Goal: Task Accomplishment & Management: Manage account settings

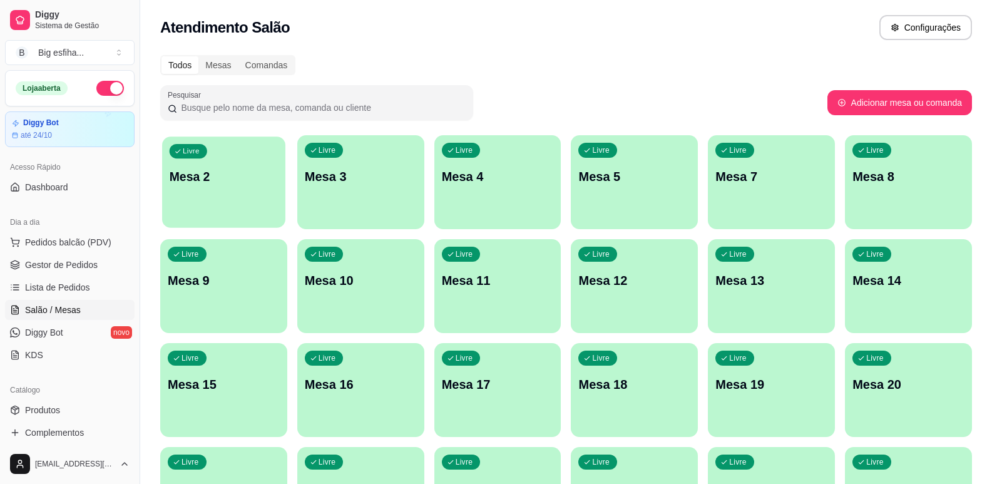
click at [229, 169] on p "Mesa 2" at bounding box center [224, 176] width 108 height 17
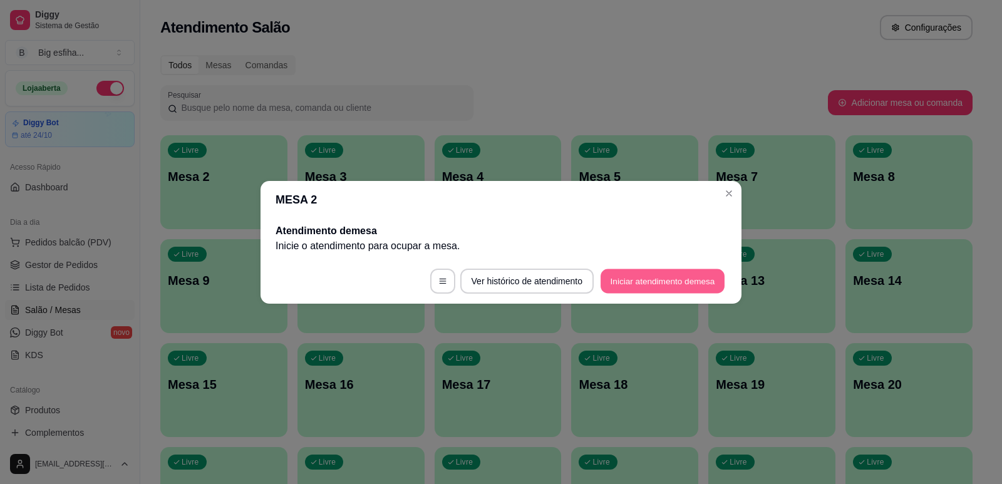
click at [661, 279] on button "Iniciar atendimento de mesa" at bounding box center [662, 281] width 124 height 24
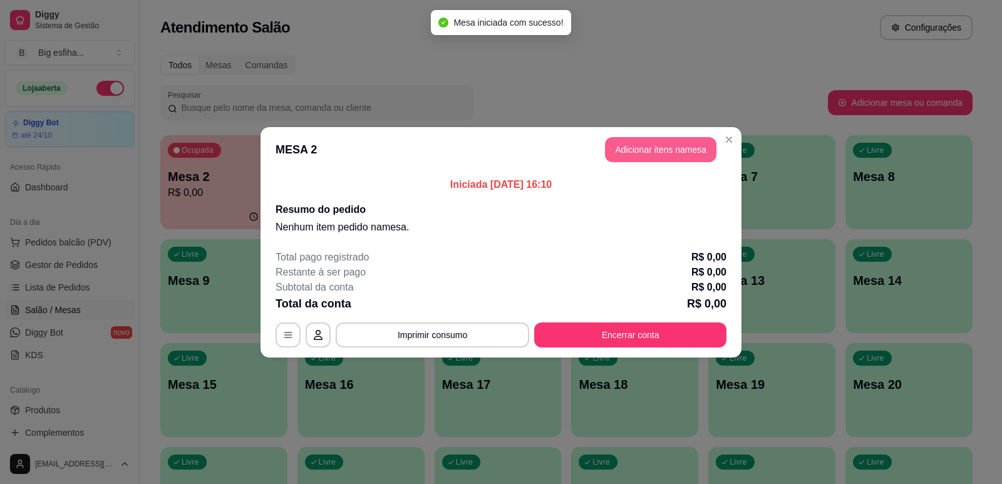
click at [657, 141] on button "Adicionar itens na mesa" at bounding box center [660, 149] width 111 height 25
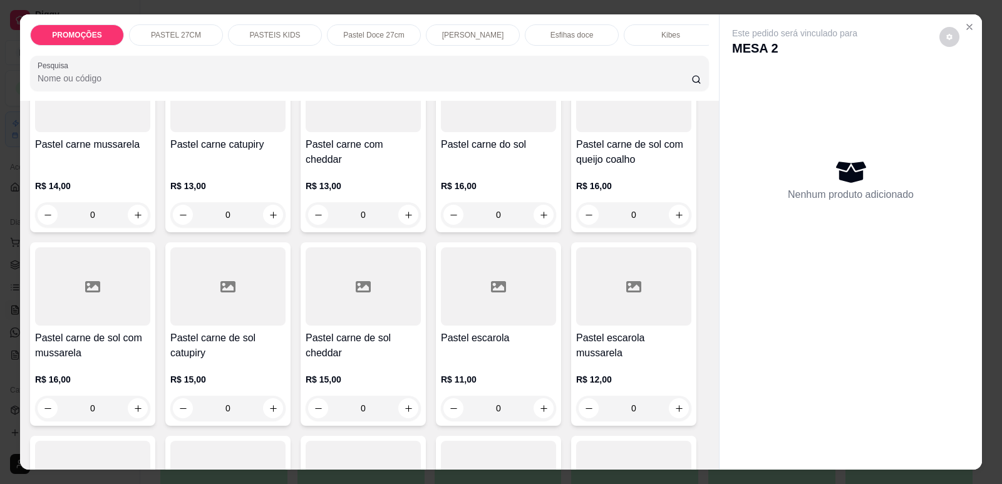
scroll to position [939, 0]
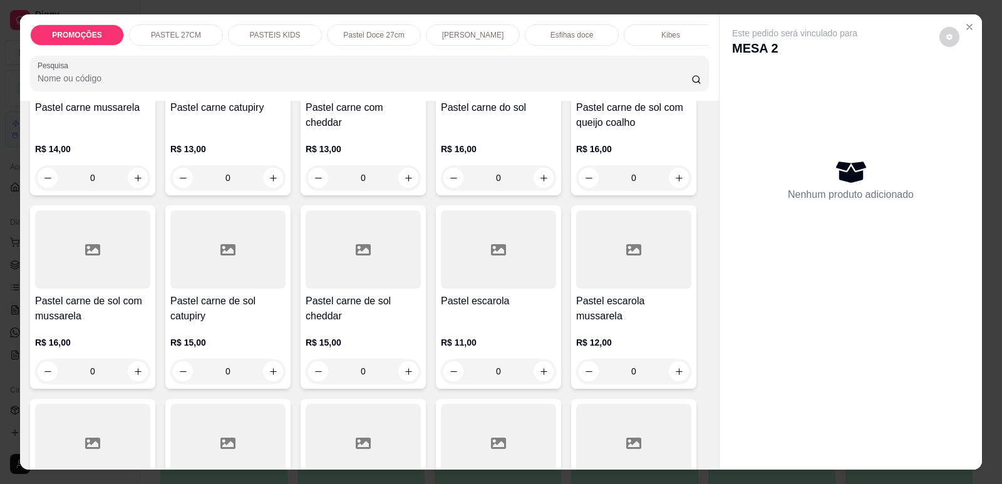
click at [86, 324] on h4 "Pastel carne de sol com mussarela" at bounding box center [92, 309] width 115 height 30
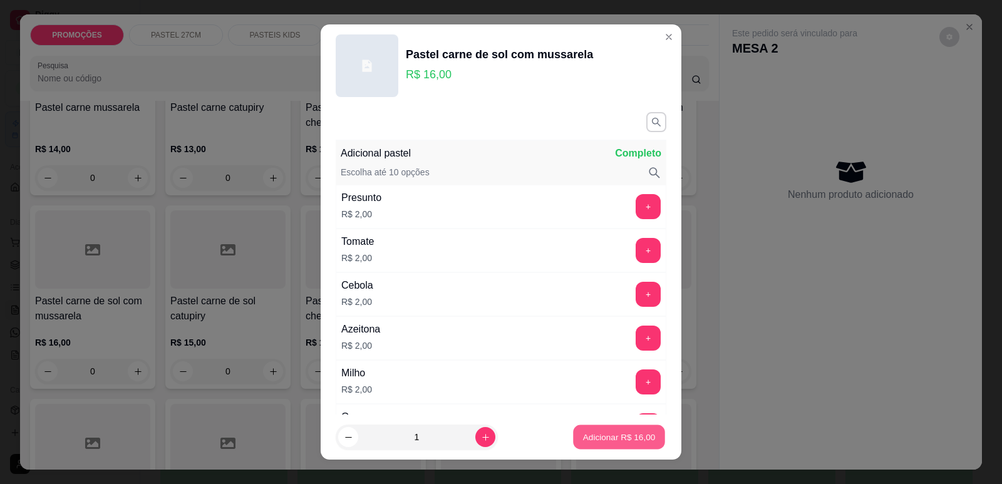
click at [620, 431] on p "Adicionar R$ 16,00" at bounding box center [619, 437] width 73 height 12
type input "1"
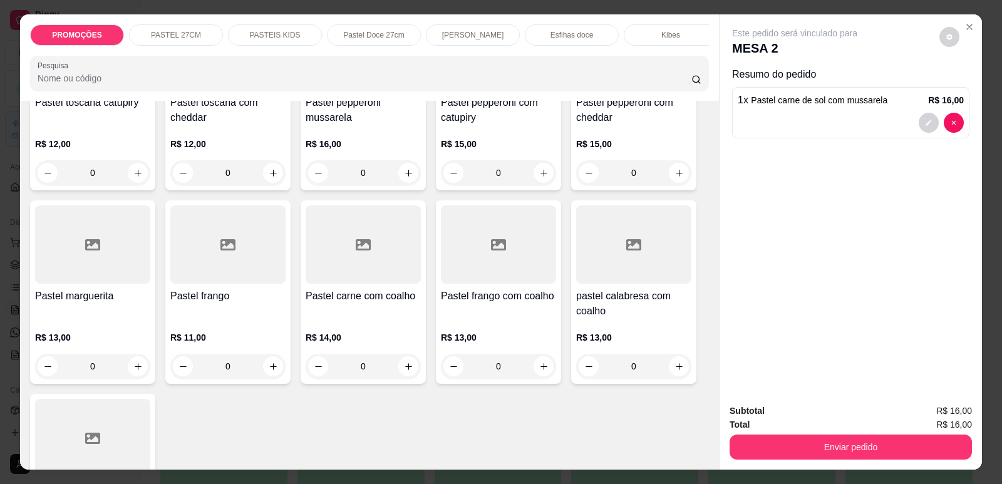
scroll to position [2129, 0]
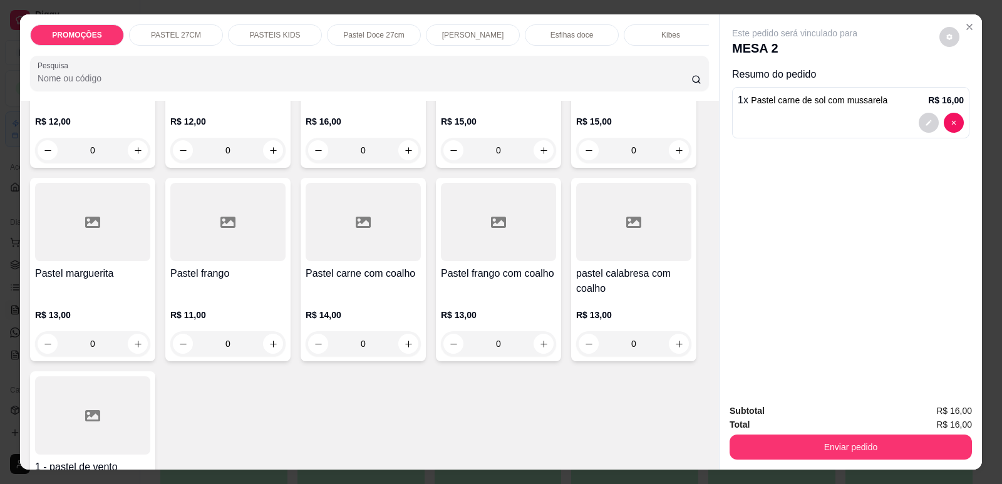
click at [35, 296] on div "Pastel marguerita" at bounding box center [92, 281] width 115 height 30
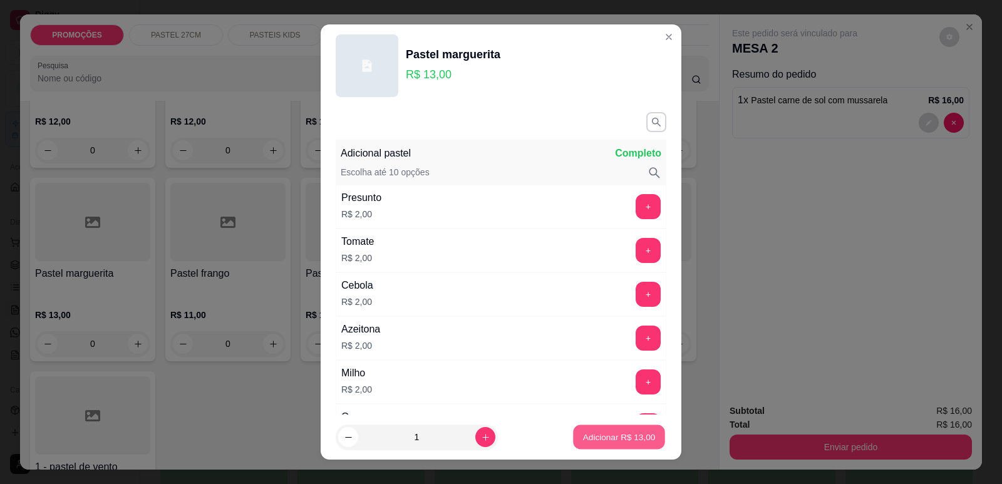
click at [606, 438] on p "Adicionar R$ 13,00" at bounding box center [619, 437] width 73 height 12
type input "1"
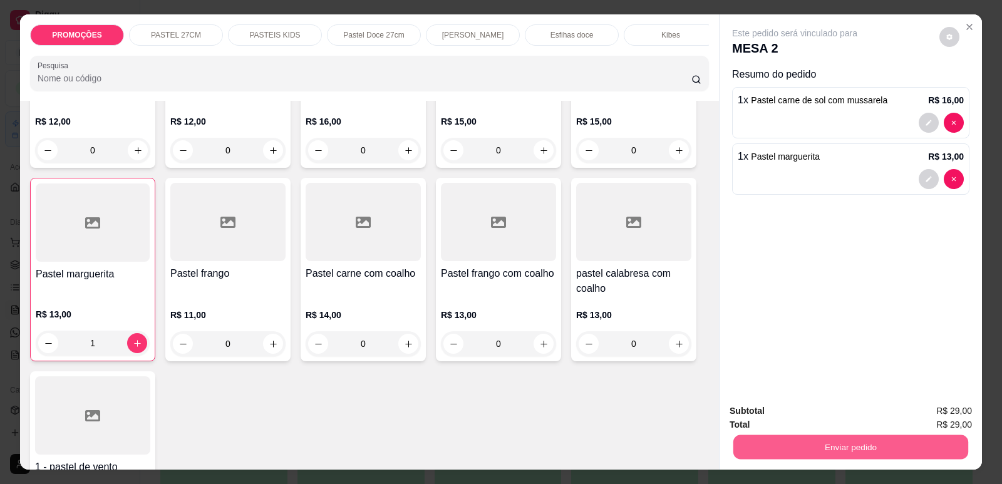
click at [882, 439] on button "Enviar pedido" at bounding box center [850, 446] width 235 height 24
click at [947, 418] on button "Enviar pedido" at bounding box center [939, 415] width 69 height 23
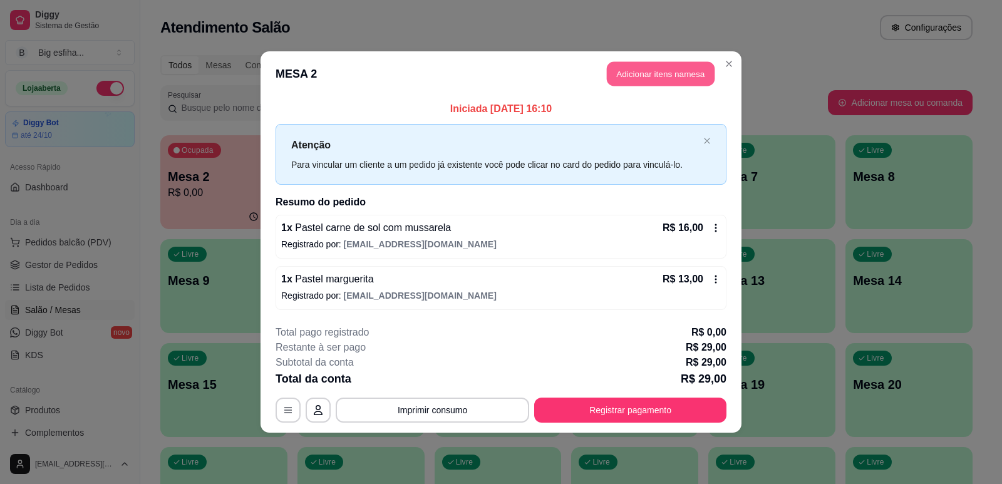
click at [626, 68] on button "Adicionar itens na mesa" at bounding box center [661, 74] width 108 height 24
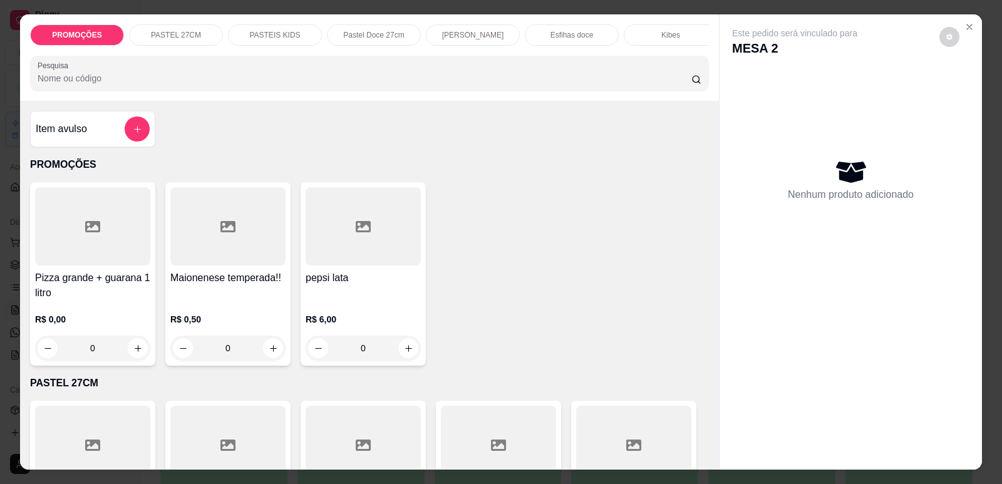
scroll to position [0, 503]
click at [535, 35] on div "Refrigerante" at bounding box center [563, 34] width 94 height 21
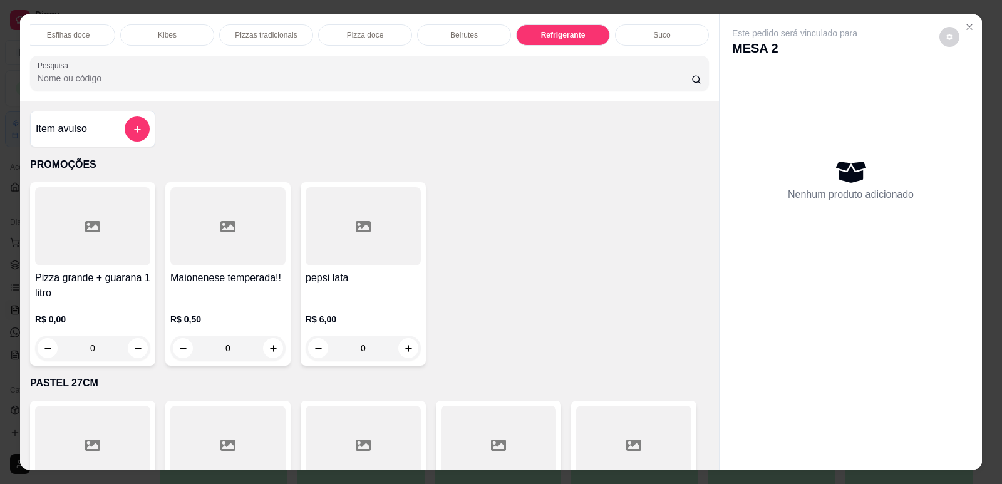
scroll to position [26, 0]
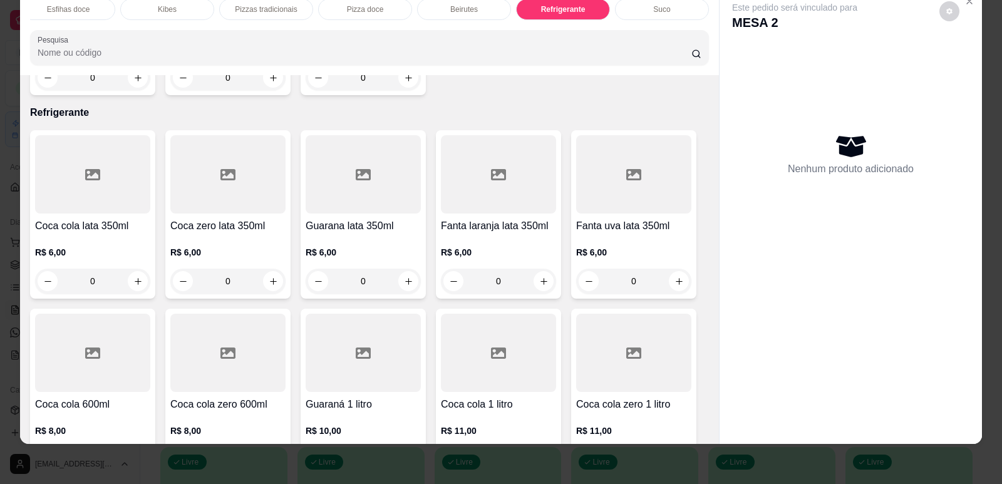
click at [133, 455] on icon "increase-product-quantity" at bounding box center [137, 459] width 9 height 9
type input "1"
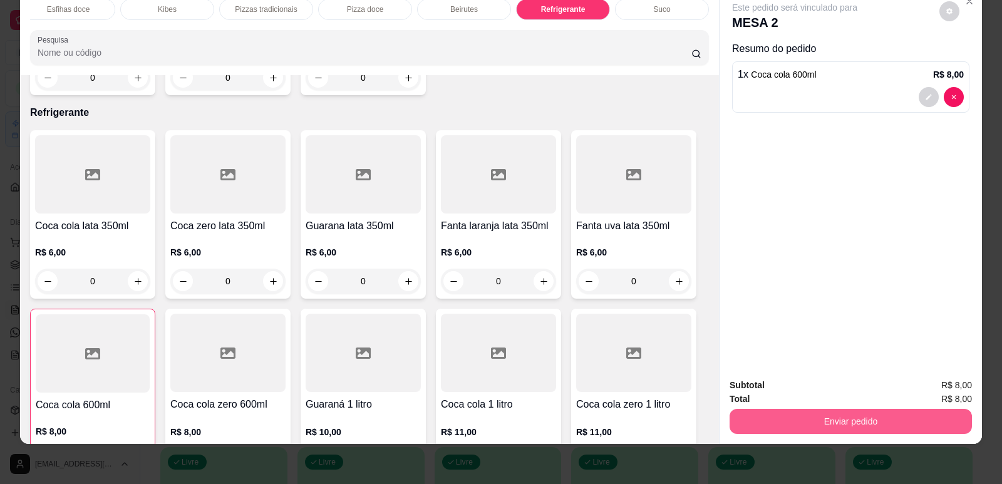
click at [838, 419] on button "Enviar pedido" at bounding box center [850, 421] width 242 height 25
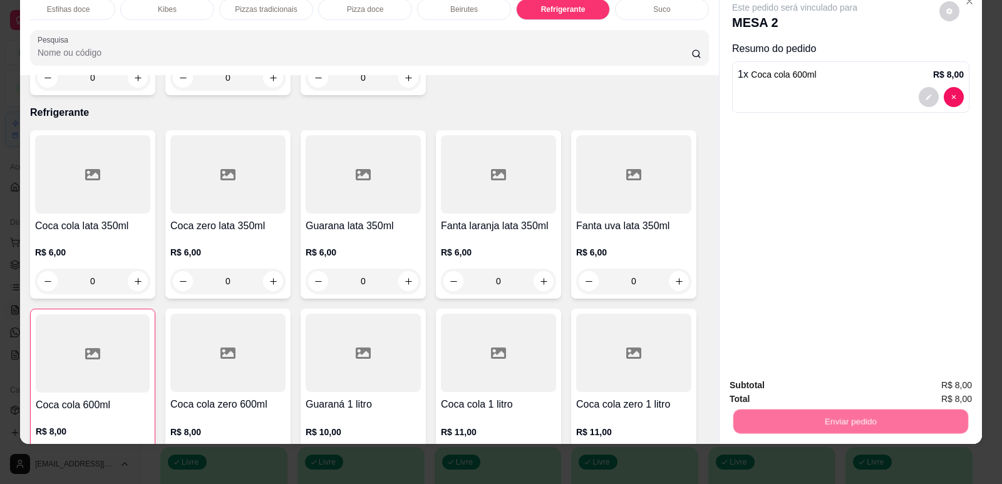
click at [924, 384] on button "Enviar pedido" at bounding box center [939, 391] width 71 height 24
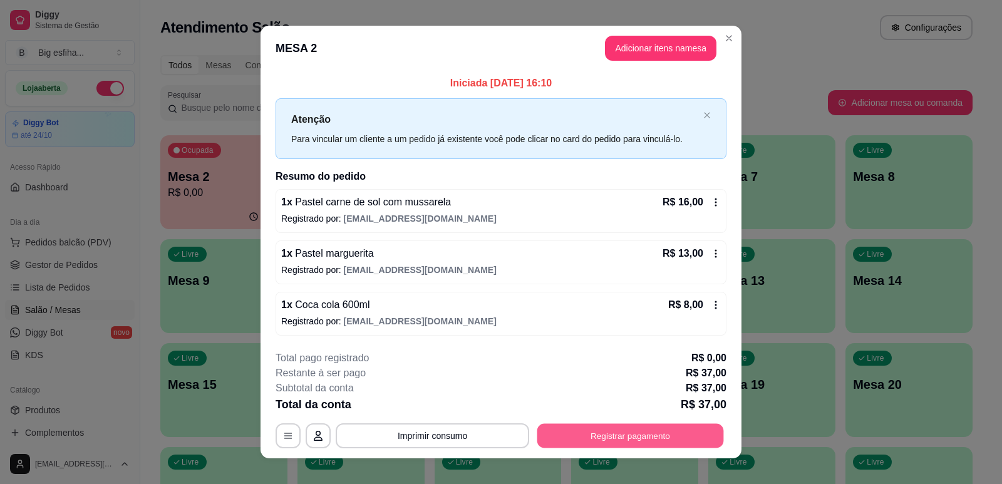
click at [655, 429] on button "Registrar pagamento" at bounding box center [630, 436] width 187 height 24
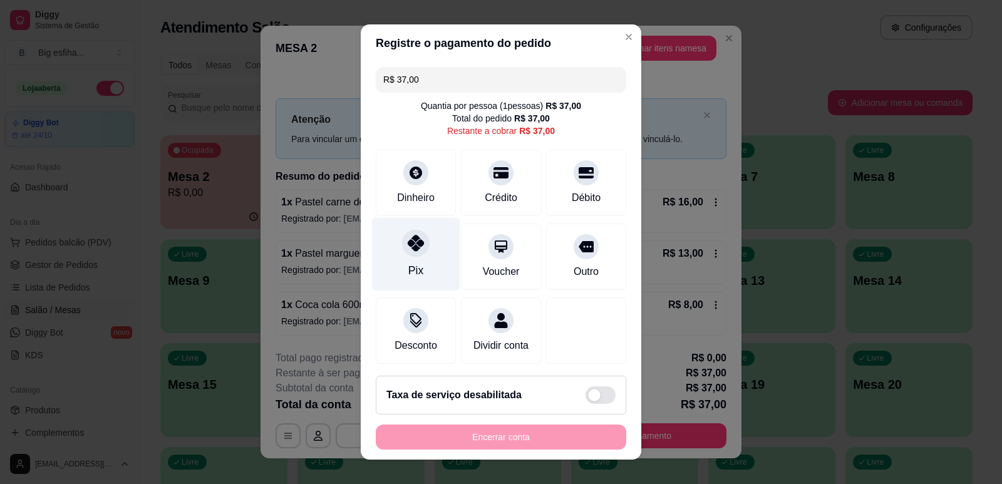
click at [408, 247] on icon at bounding box center [416, 243] width 16 height 16
type input "R$ 0,00"
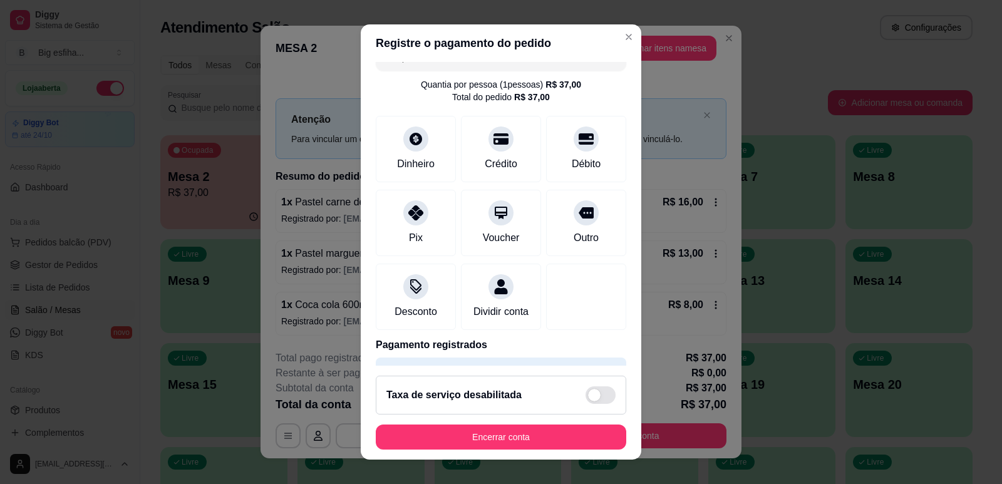
scroll to position [70, 0]
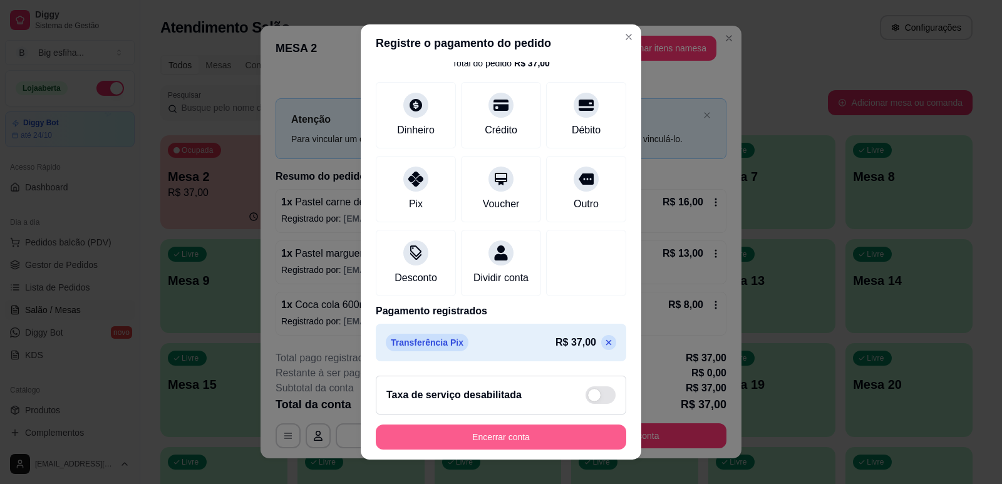
click at [601, 443] on button "Encerrar conta" at bounding box center [501, 436] width 250 height 25
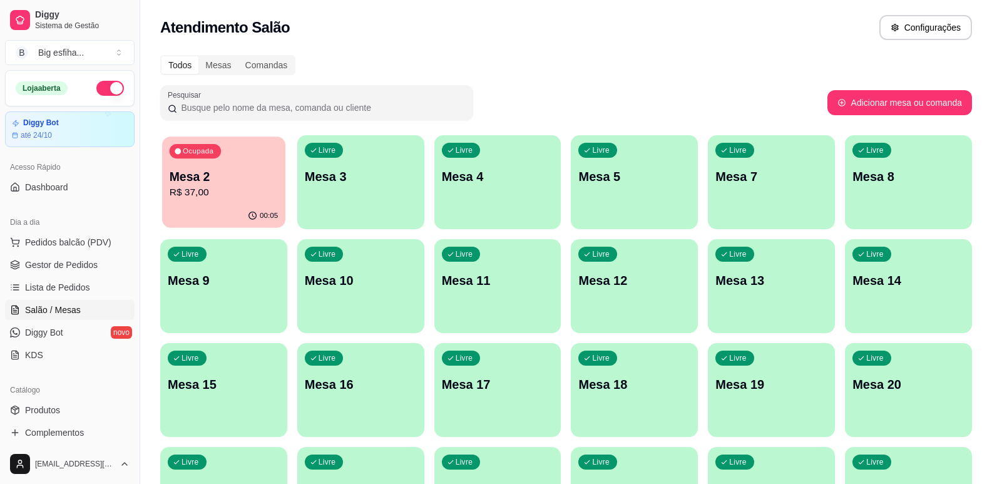
click at [225, 203] on div "Ocupada Mesa 2 R$ 37,00" at bounding box center [223, 170] width 123 height 68
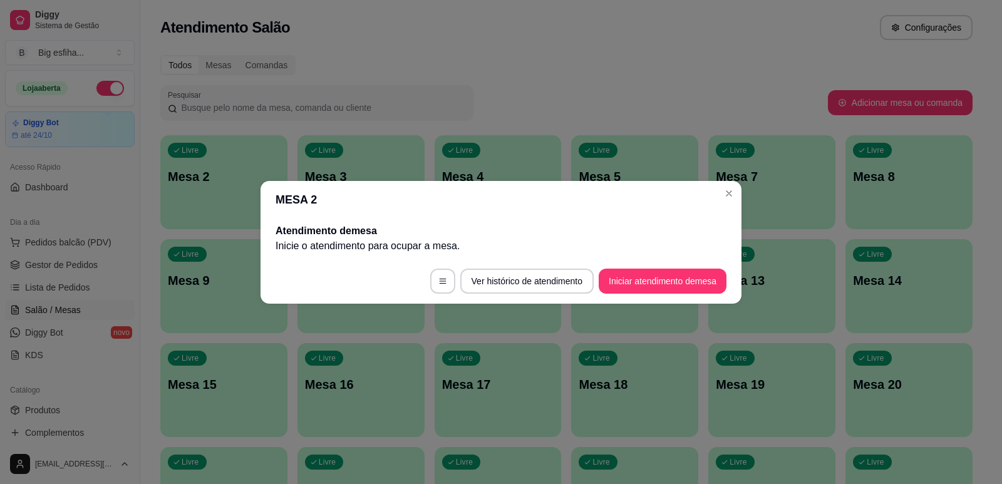
click at [672, 296] on footer "Ver histórico de atendimento Iniciar atendimento de mesa" at bounding box center [500, 281] width 481 height 45
click at [662, 272] on button "Iniciar atendimento de mesa" at bounding box center [663, 281] width 128 height 25
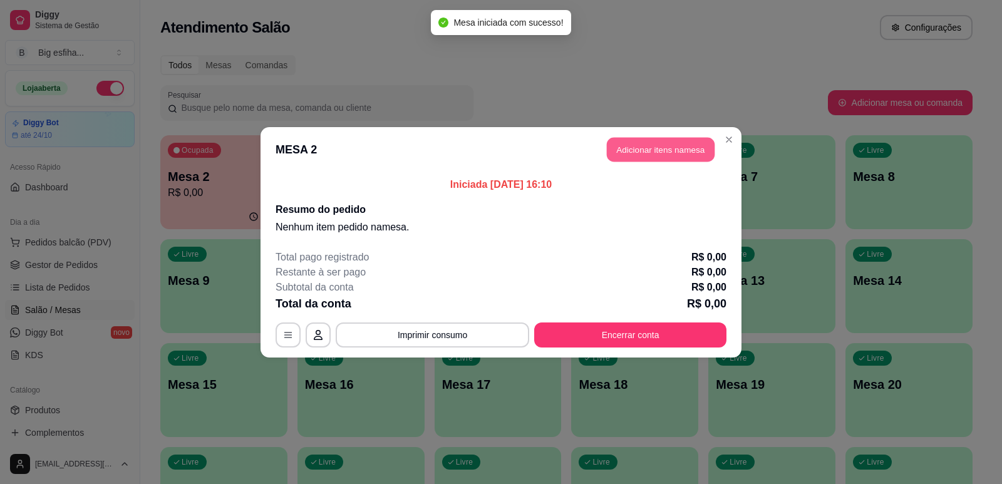
click at [677, 144] on button "Adicionar itens na mesa" at bounding box center [661, 149] width 108 height 24
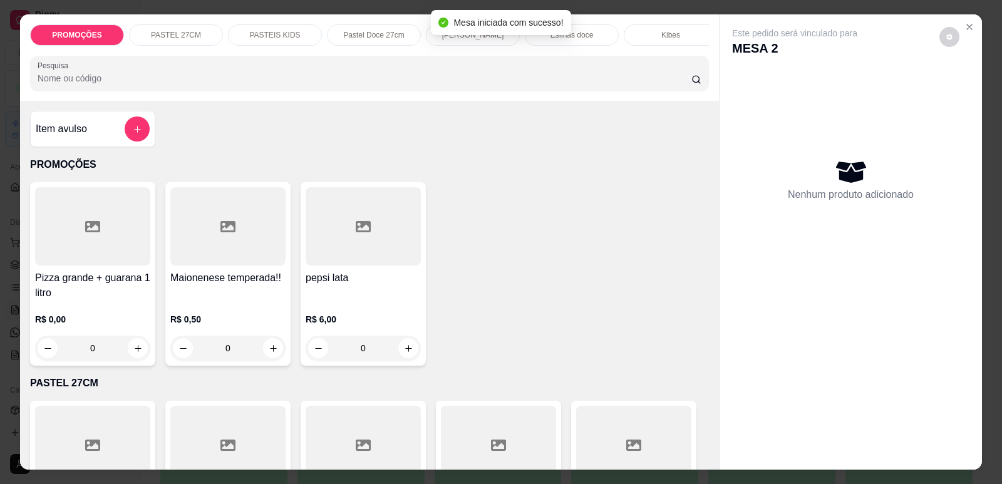
click at [495, 36] on p "[PERSON_NAME]" at bounding box center [473, 35] width 62 height 10
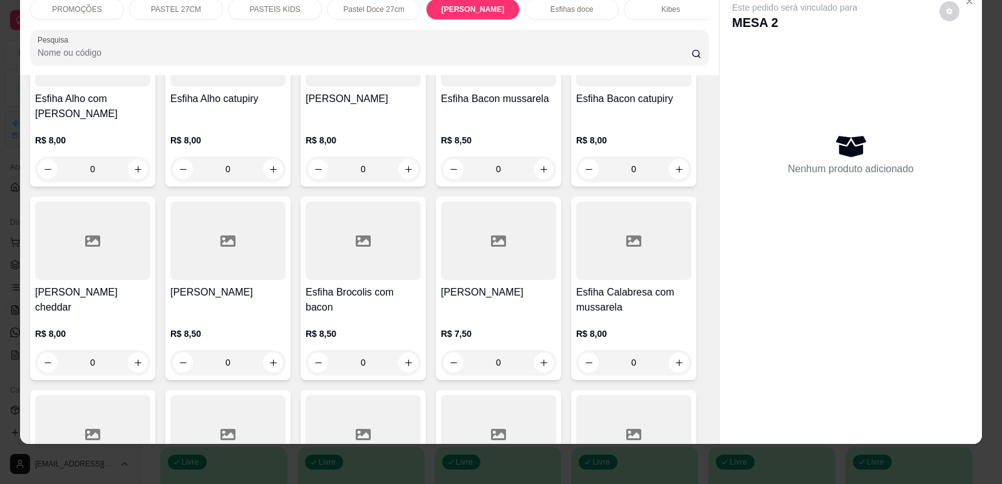
scroll to position [3877, 0]
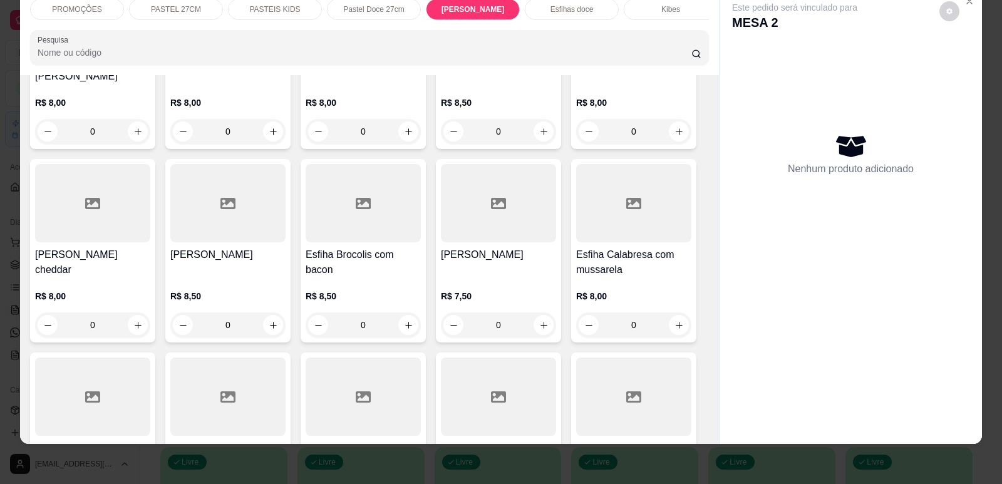
click at [625, 265] on h4 "Esfiha Calabresa com mussarela" at bounding box center [633, 262] width 115 height 30
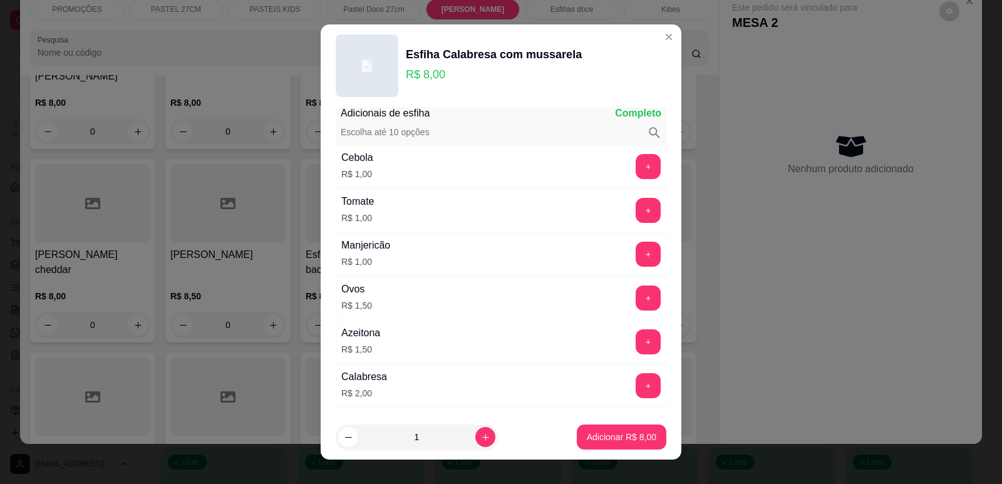
scroll to position [0, 0]
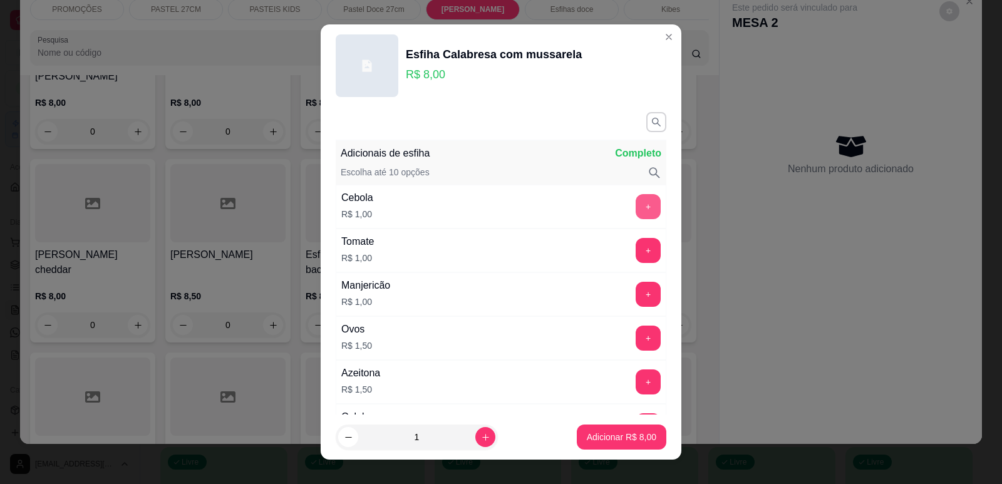
click at [635, 205] on button "+" at bounding box center [647, 206] width 25 height 25
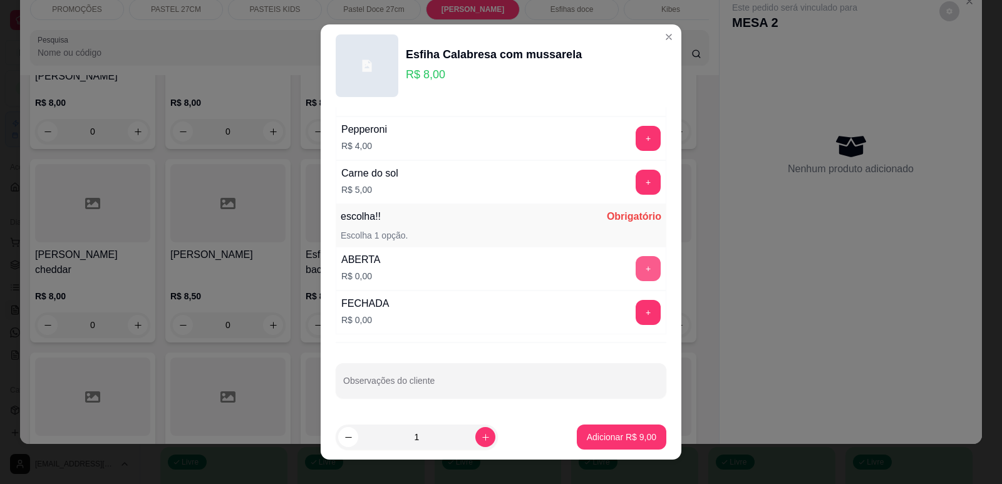
scroll to position [989, 0]
click at [635, 257] on button "+" at bounding box center [647, 267] width 25 height 25
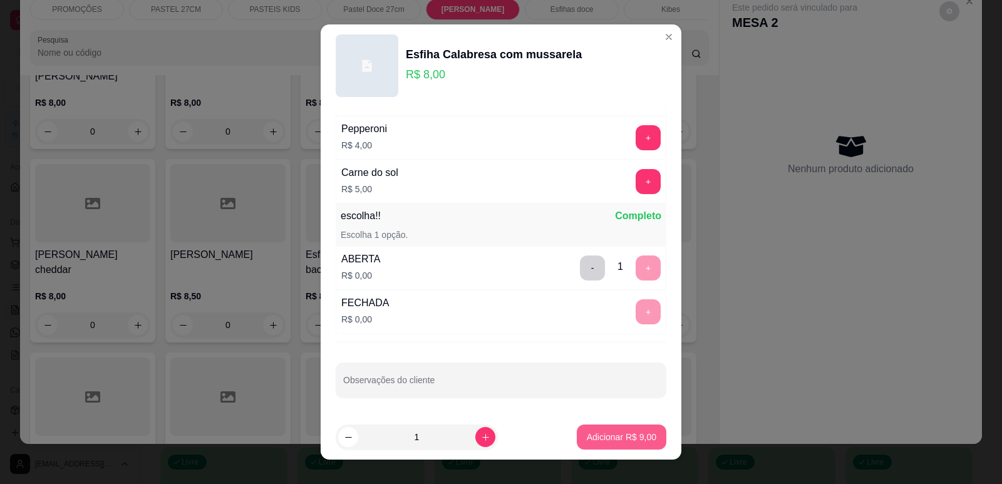
click at [595, 439] on p "Adicionar R$ 9,00" at bounding box center [621, 437] width 69 height 13
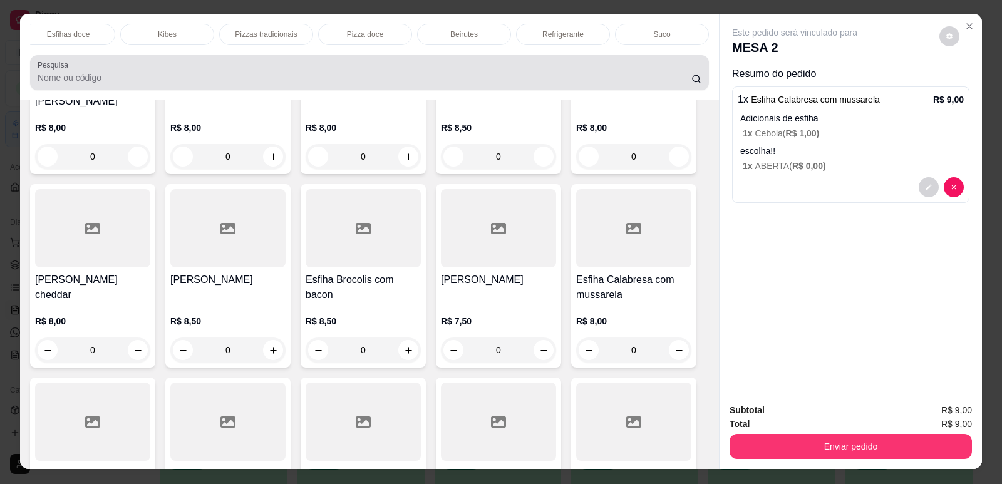
scroll to position [0, 0]
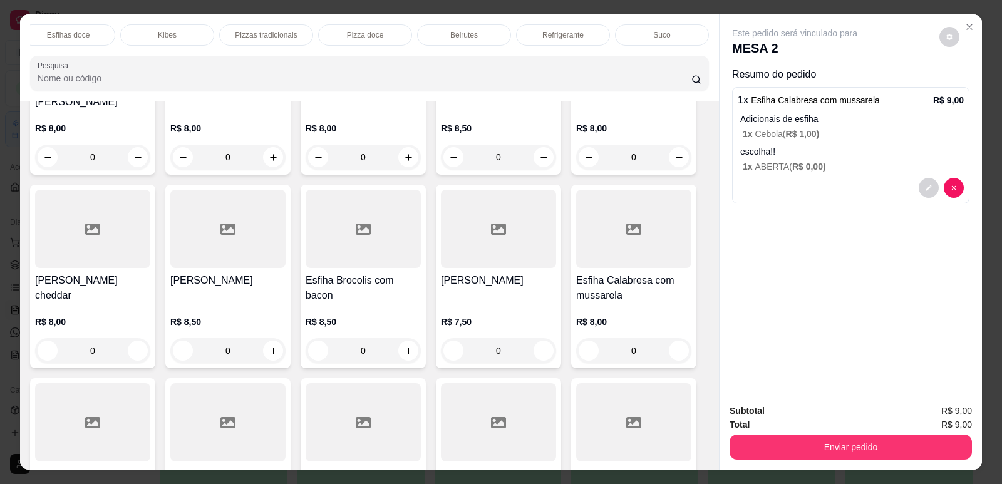
click at [546, 31] on p "Refrigerante" at bounding box center [562, 35] width 41 height 10
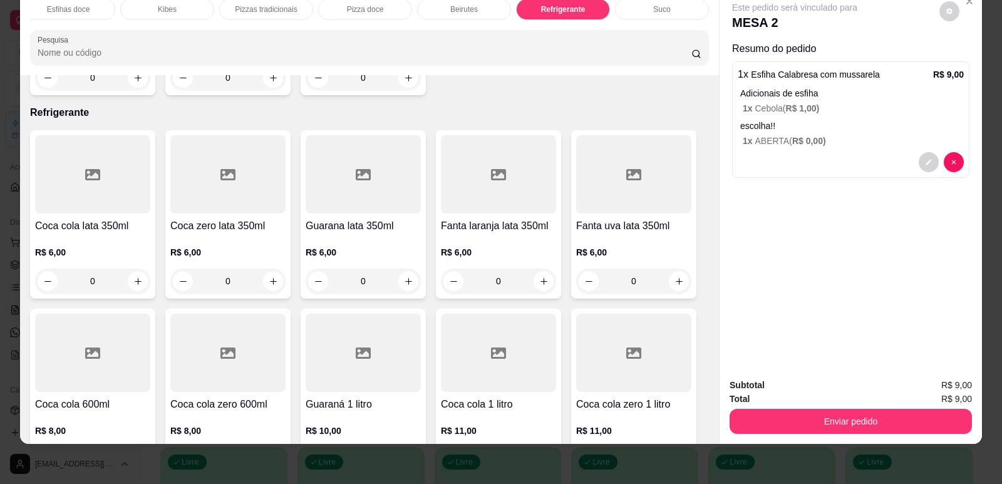
scroll to position [7302, 0]
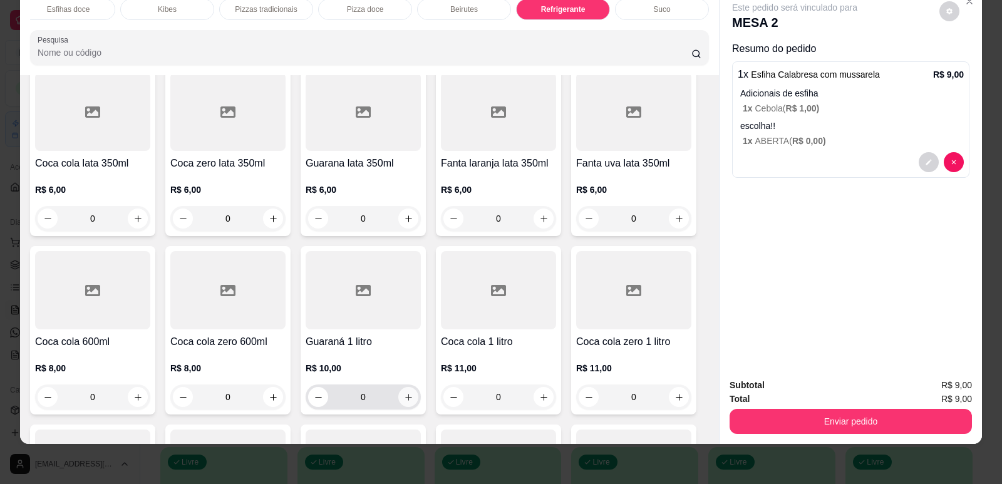
click at [404, 393] on icon "increase-product-quantity" at bounding box center [408, 397] width 9 height 9
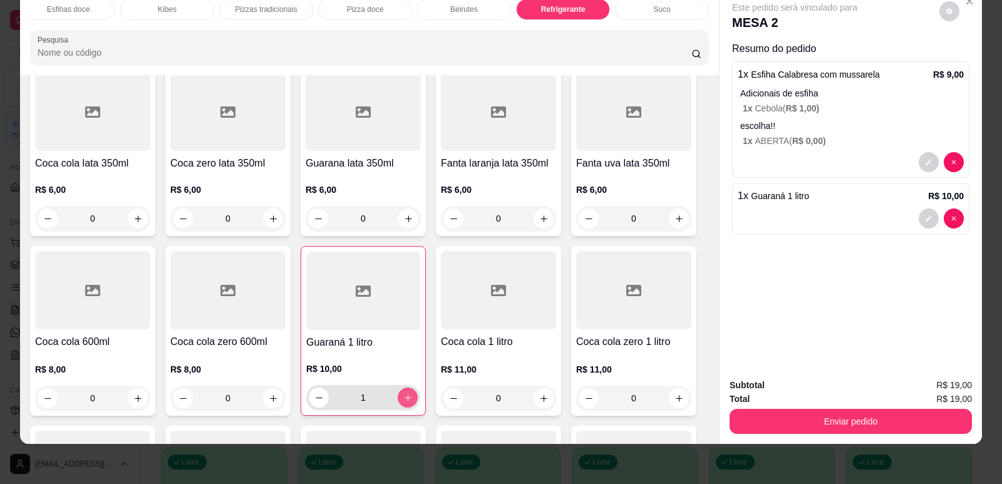
type input "1"
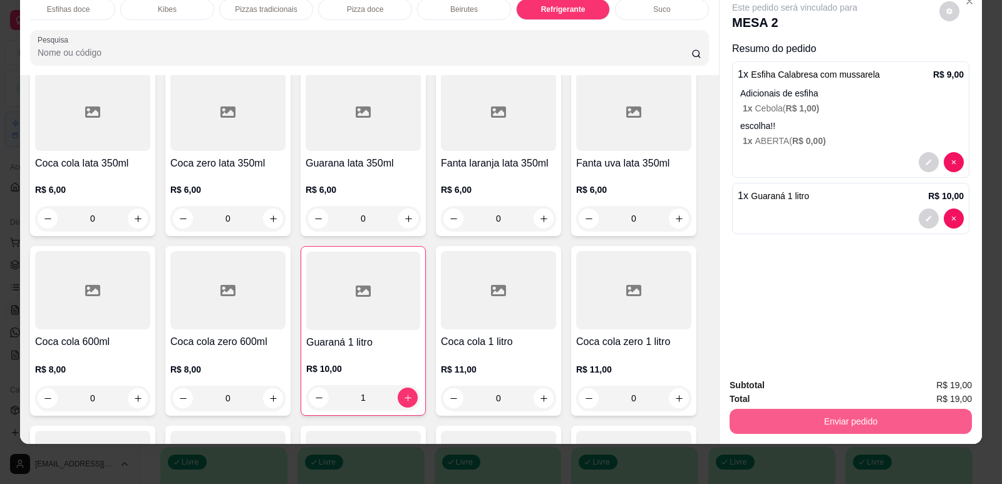
click at [791, 422] on button "Enviar pedido" at bounding box center [850, 421] width 242 height 25
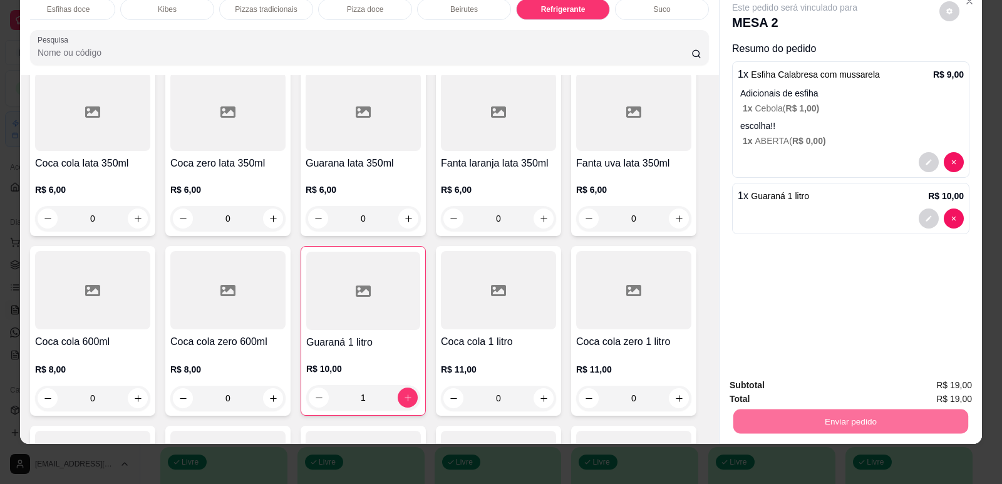
click at [934, 388] on button "Enviar pedido" at bounding box center [939, 391] width 71 height 24
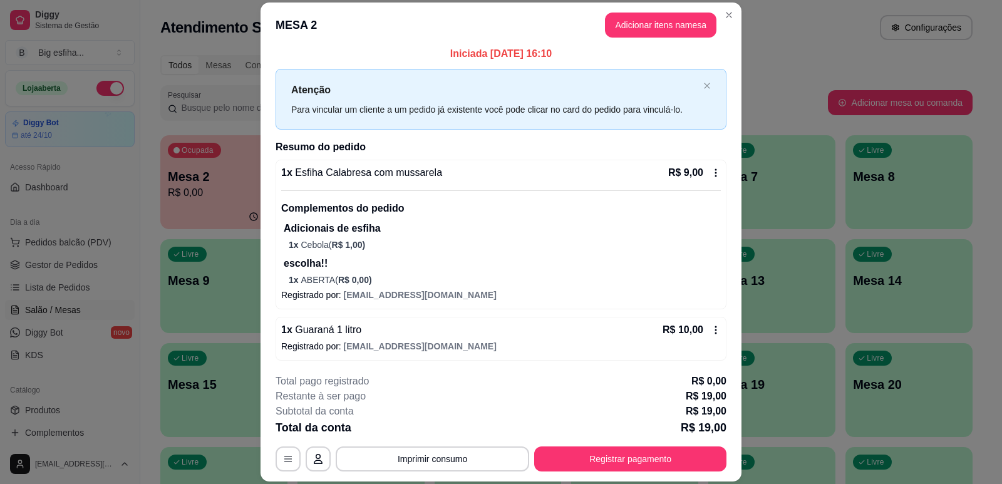
scroll to position [8, 0]
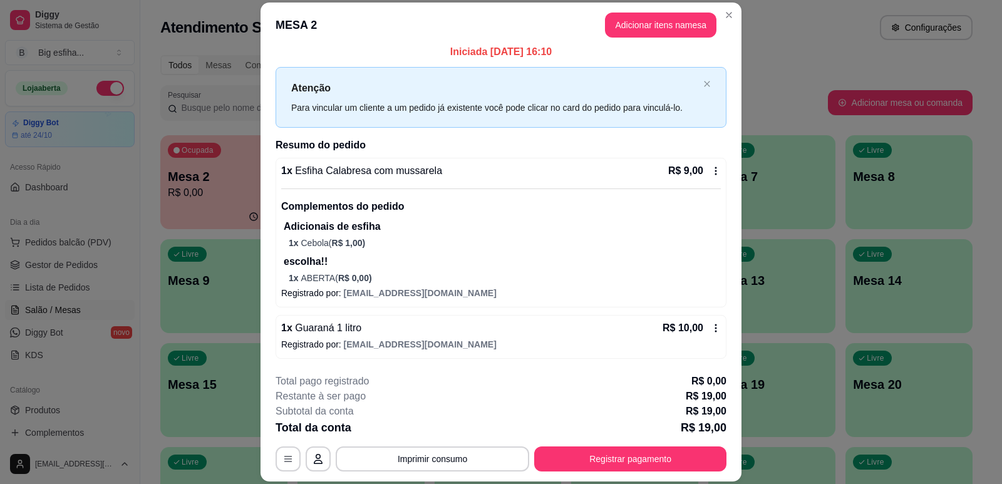
click at [578, 445] on div "**********" at bounding box center [500, 423] width 451 height 98
click at [637, 458] on button "Registrar pagamento" at bounding box center [630, 459] width 187 height 24
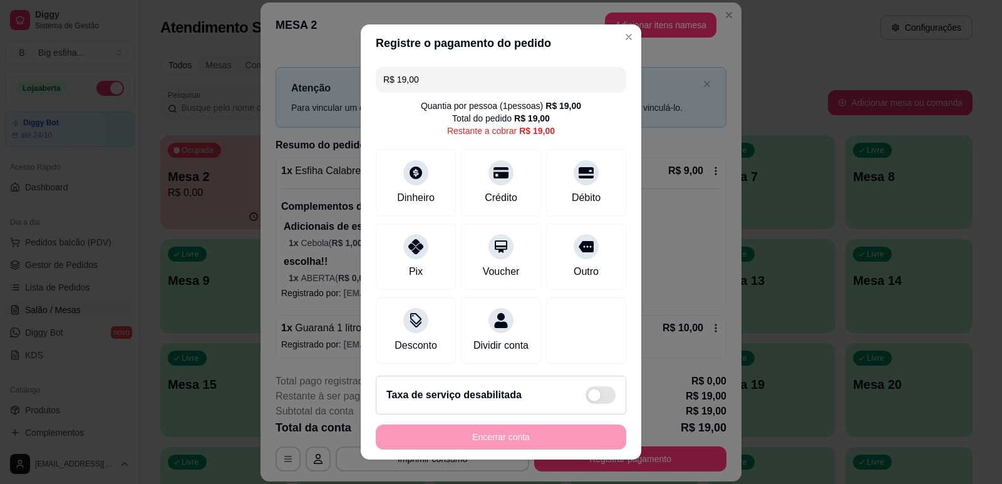
click at [427, 79] on input "R$ 19,00" at bounding box center [500, 79] width 235 height 25
type input "R$ 3,00"
click at [408, 174] on icon at bounding box center [416, 169] width 16 height 16
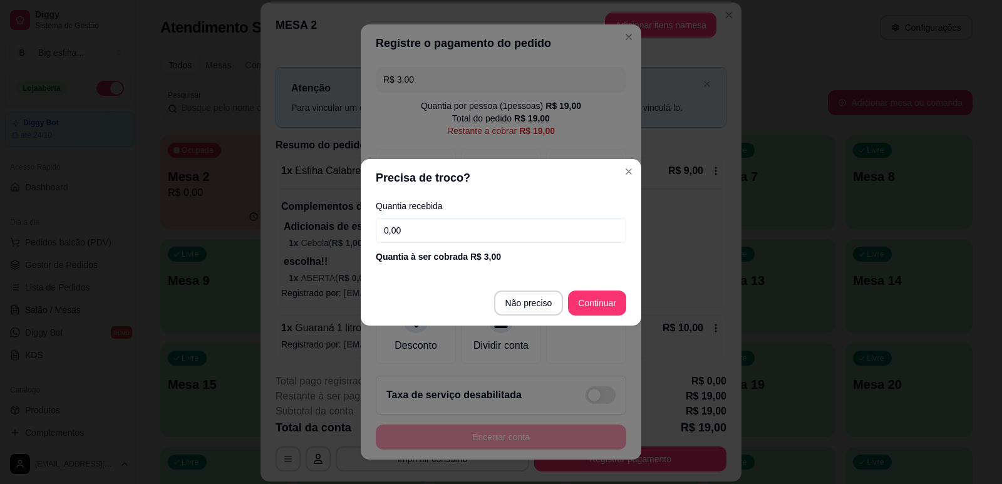
click at [415, 229] on input "0,00" at bounding box center [501, 230] width 250 height 25
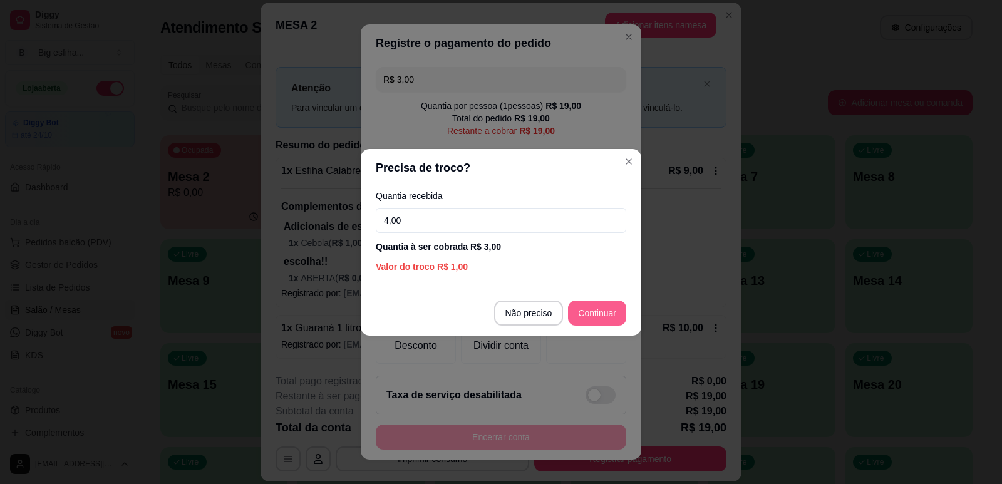
type input "4,00"
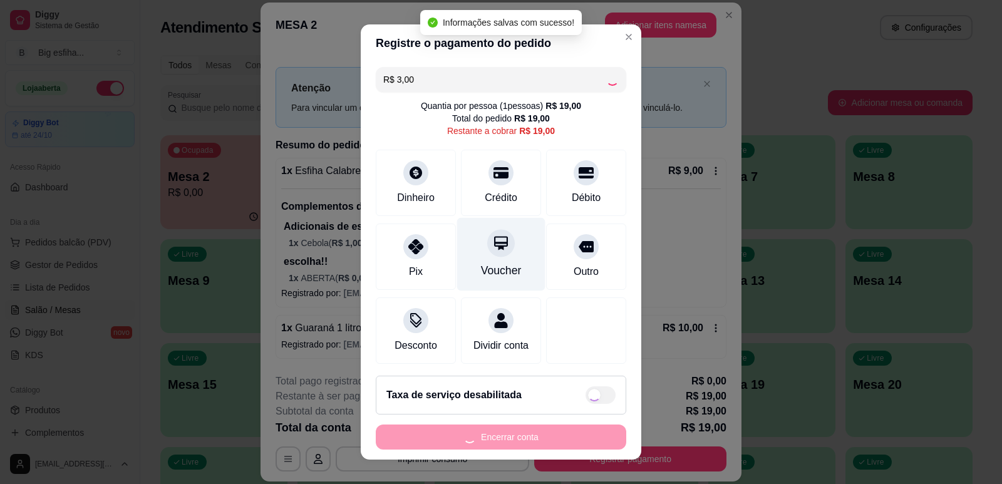
type input "R$ 16,00"
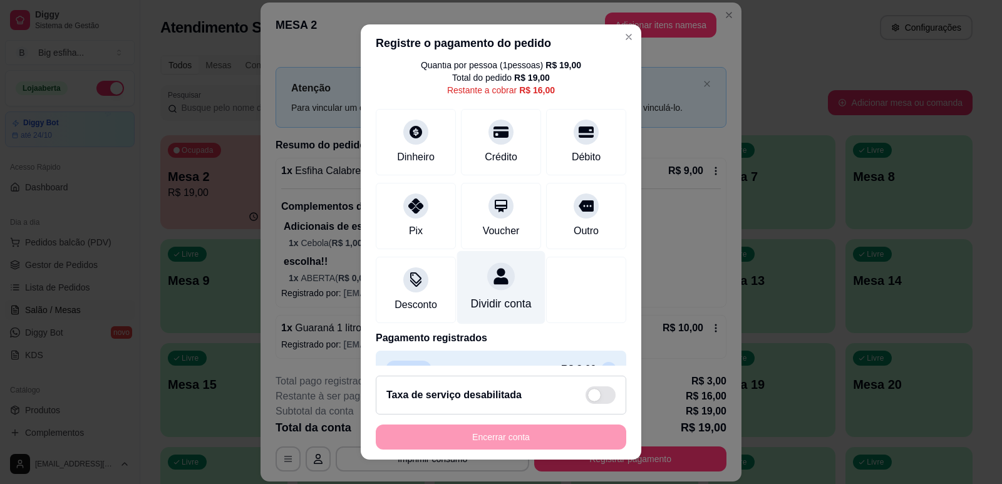
scroll to position [83, 0]
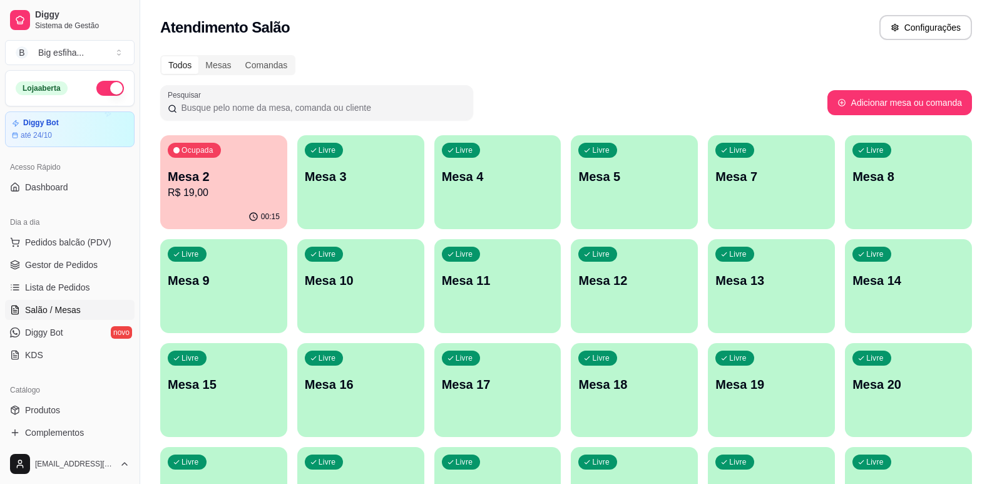
click at [346, 200] on div "Livre Mesa 3" at bounding box center [360, 174] width 127 height 79
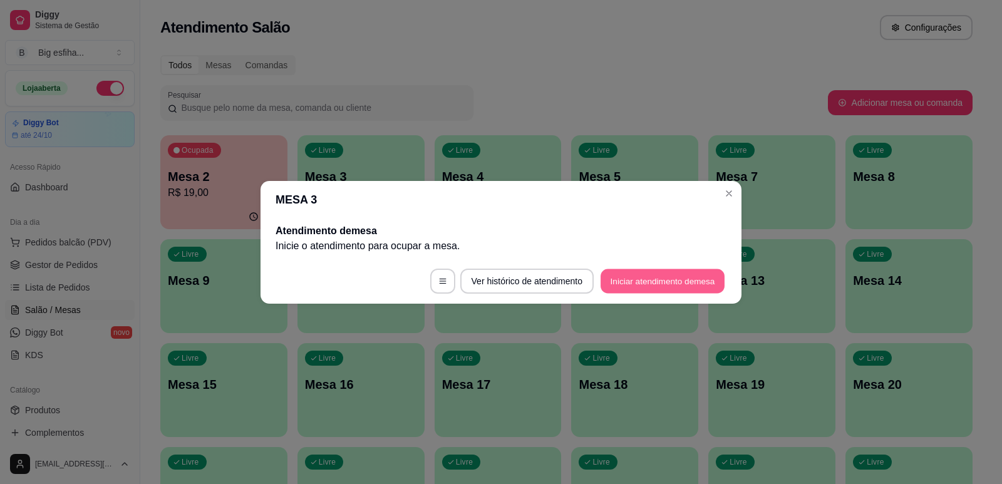
click at [677, 280] on button "Iniciar atendimento de mesa" at bounding box center [662, 281] width 124 height 24
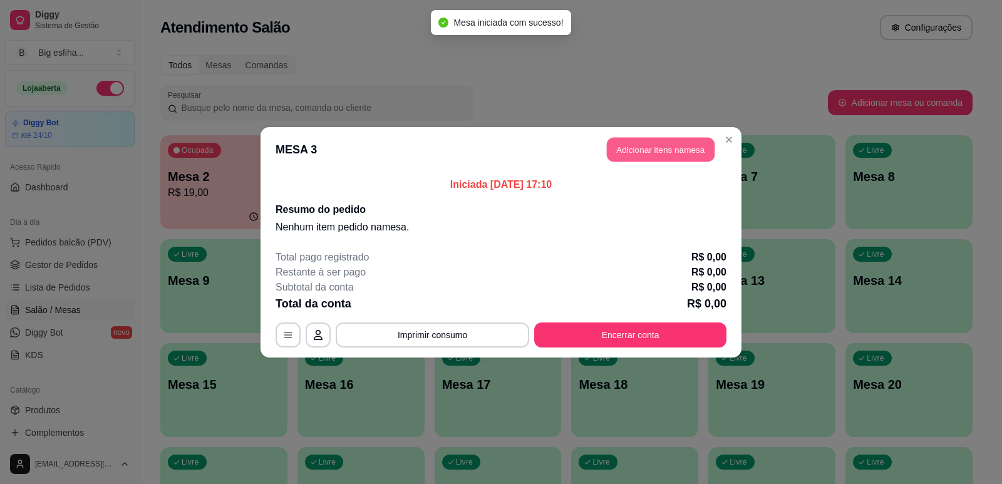
click at [640, 148] on button "Adicionar itens na mesa" at bounding box center [661, 149] width 108 height 24
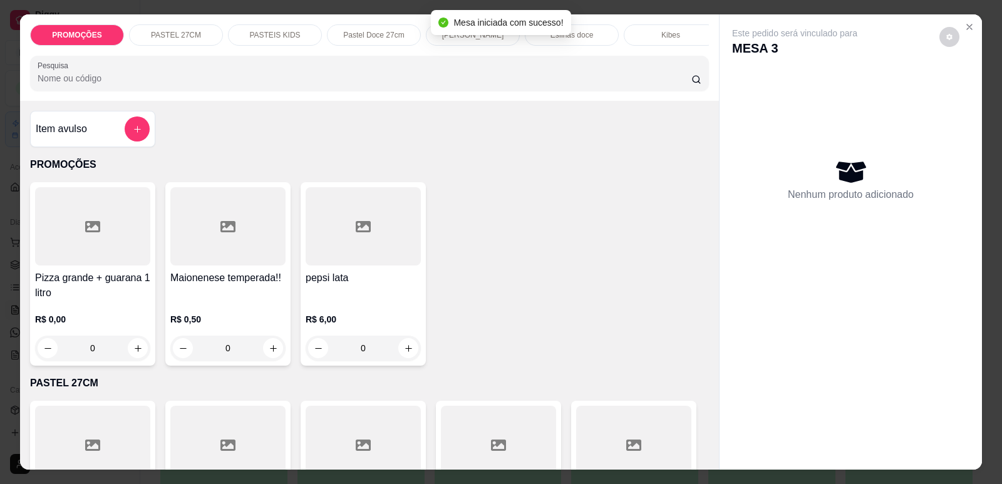
scroll to position [0, 503]
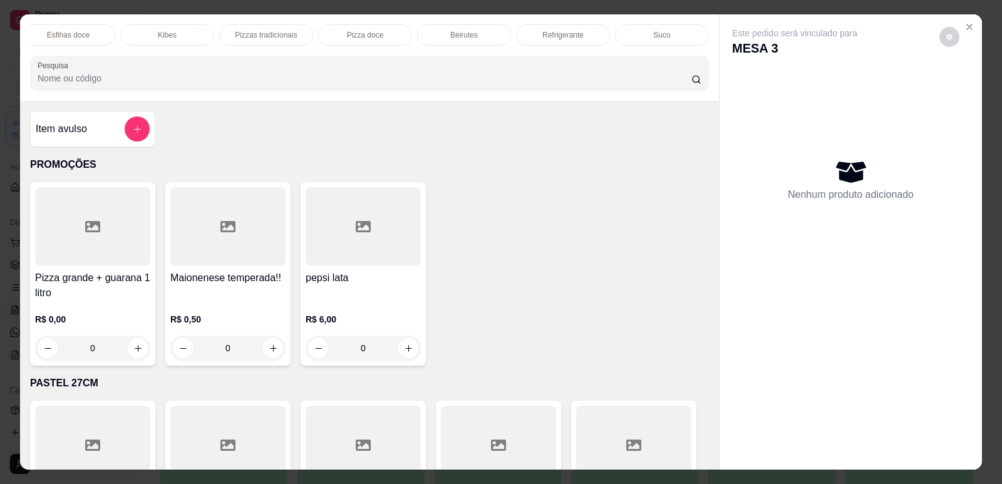
click at [597, 36] on div "Refrigerante" at bounding box center [563, 34] width 94 height 21
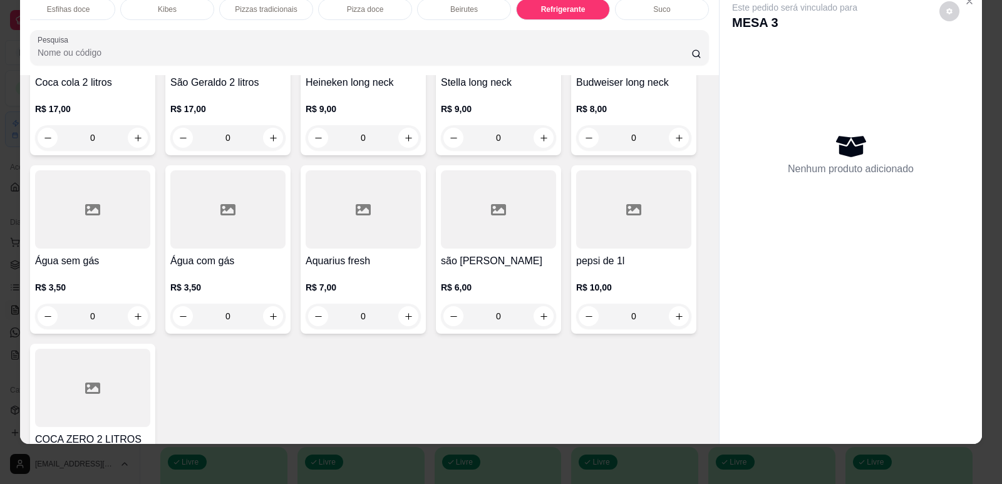
scroll to position [7740, 0]
click at [542, 311] on icon "increase-product-quantity" at bounding box center [543, 315] width 9 height 9
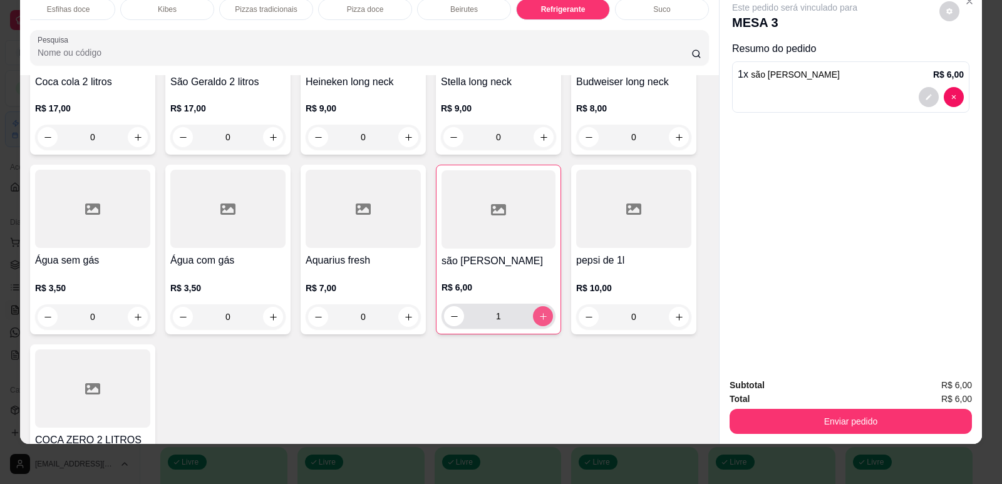
type input "1"
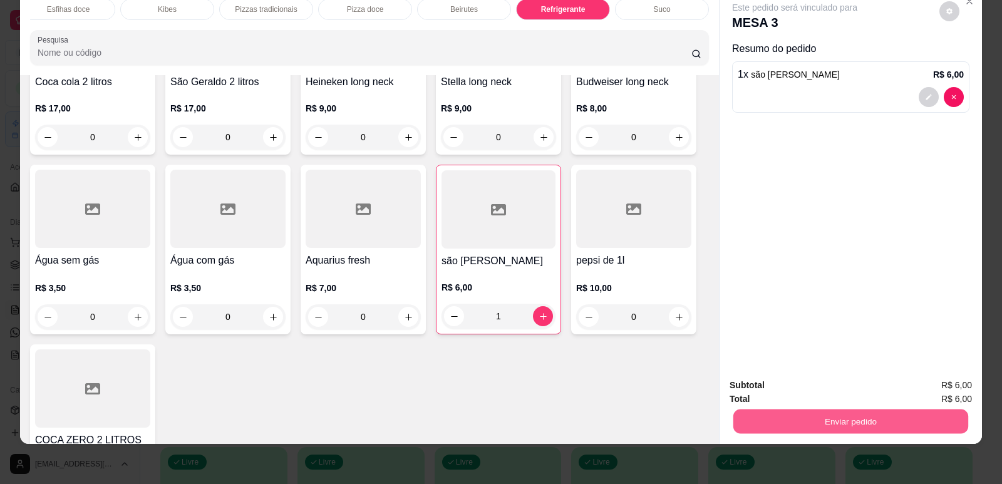
click at [858, 415] on button "Enviar pedido" at bounding box center [850, 421] width 235 height 24
click at [923, 389] on button "Enviar pedido" at bounding box center [939, 391] width 71 height 24
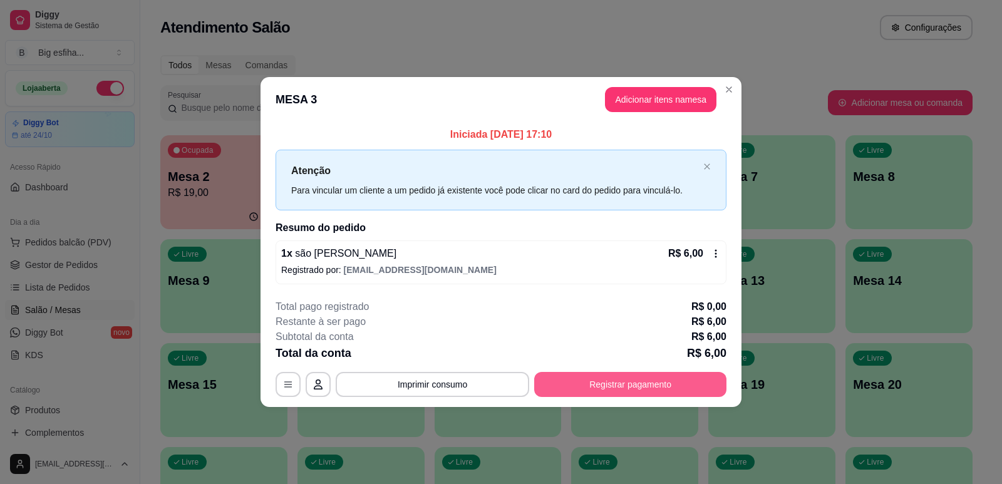
click at [631, 382] on button "Registrar pagamento" at bounding box center [630, 384] width 192 height 25
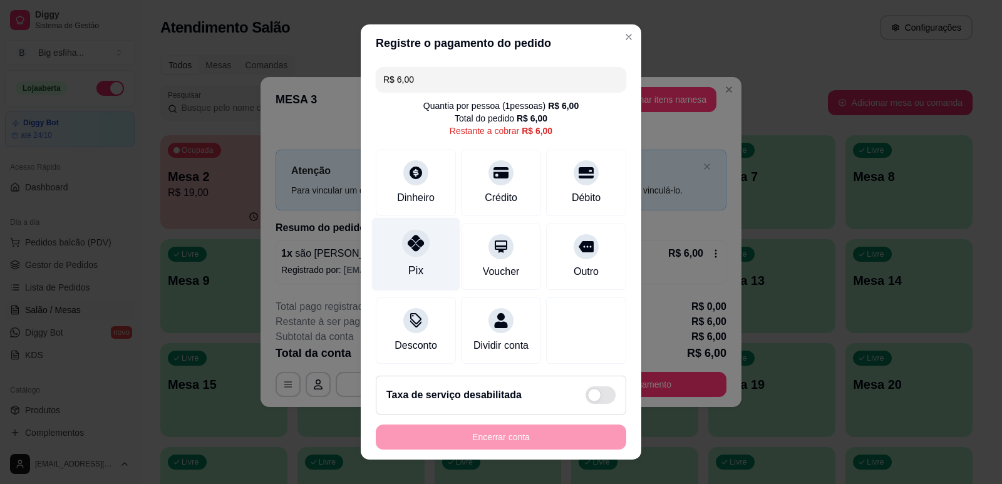
click at [416, 258] on div "Pix" at bounding box center [416, 253] width 88 height 73
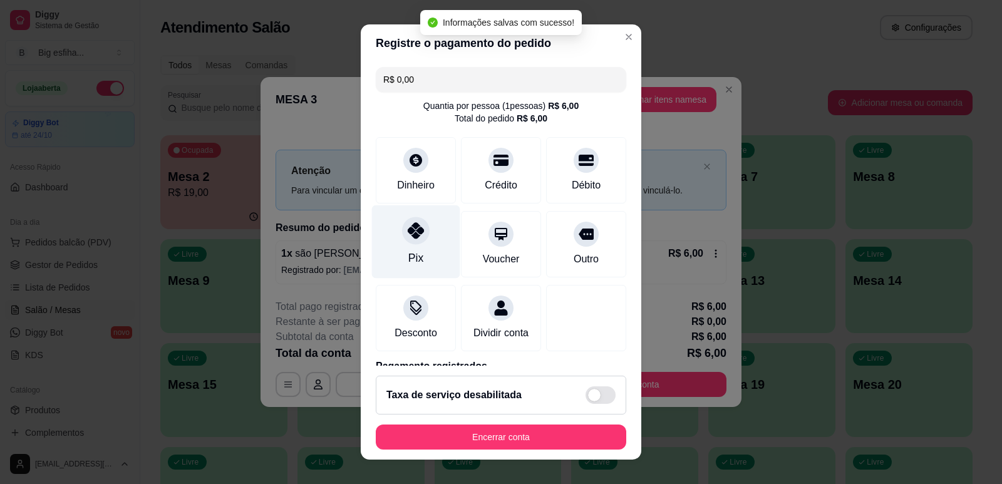
type input "R$ 0,00"
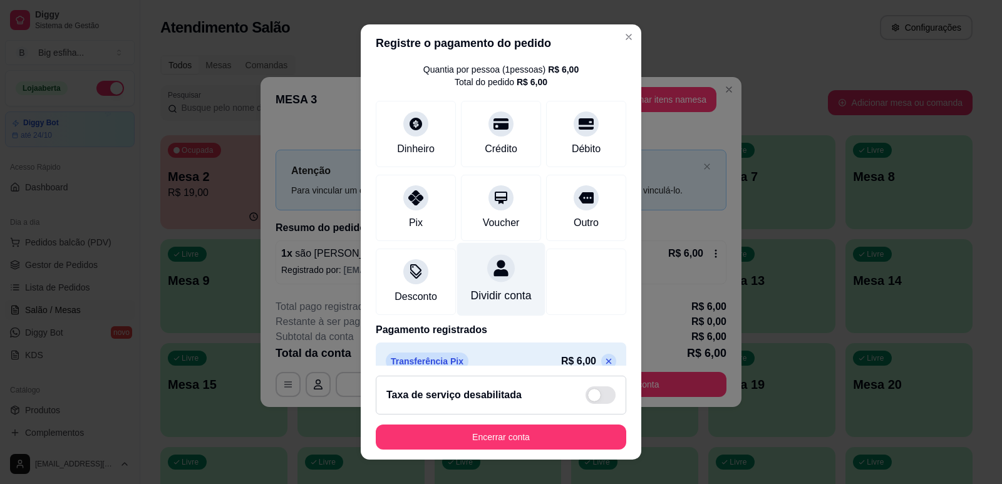
scroll to position [70, 0]
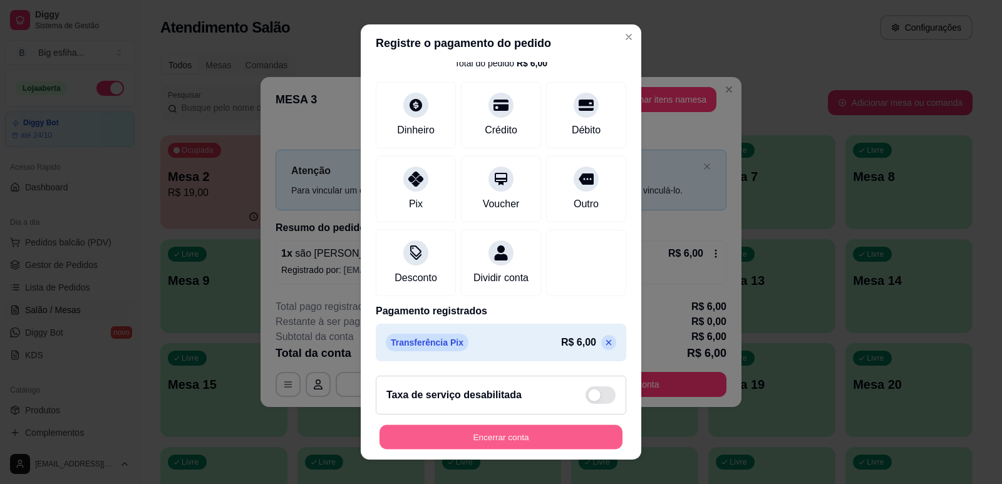
click at [456, 440] on button "Encerrar conta" at bounding box center [500, 437] width 243 height 24
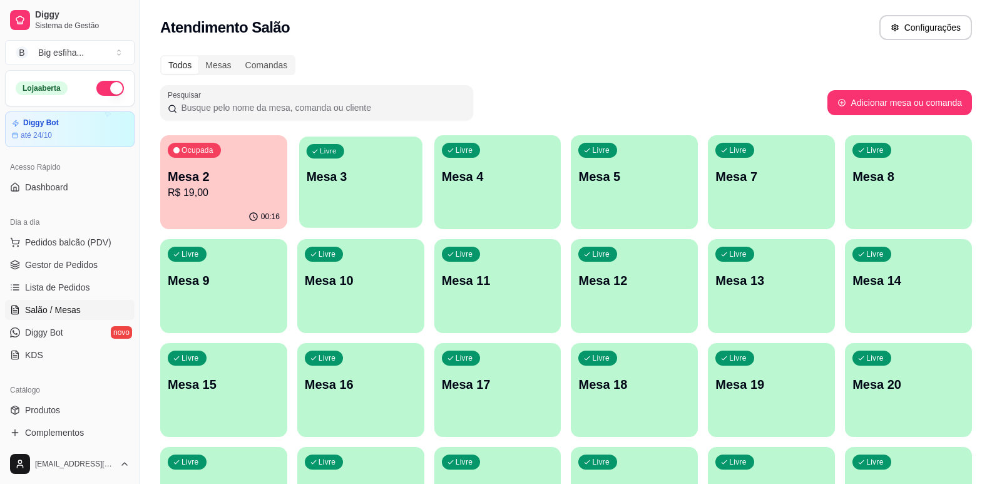
click at [339, 182] on p "Mesa 3" at bounding box center [361, 176] width 108 height 17
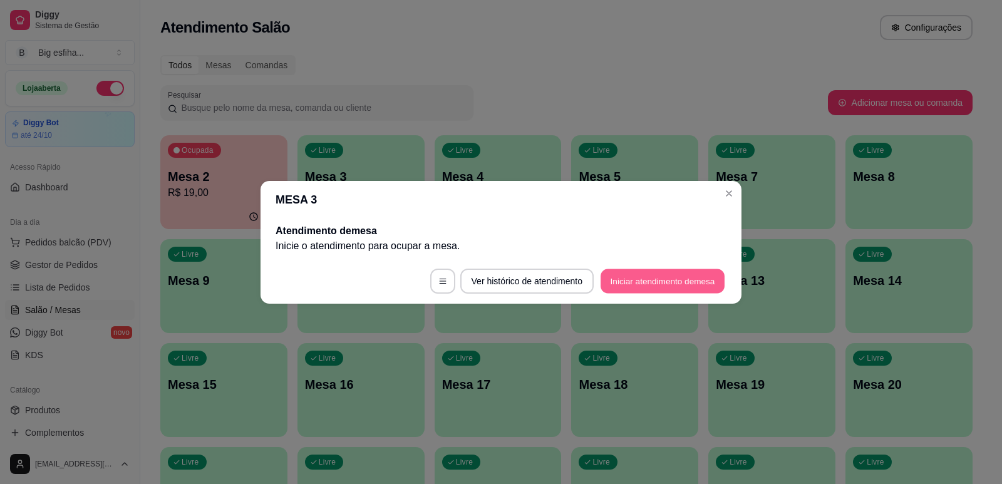
click at [660, 287] on button "Iniciar atendimento de mesa" at bounding box center [662, 281] width 124 height 24
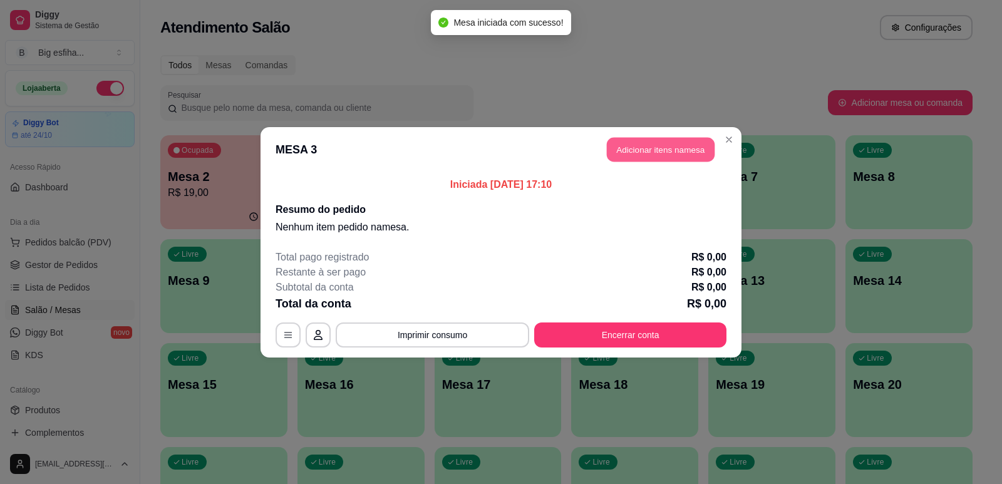
click at [673, 149] on button "Adicionar itens na mesa" at bounding box center [661, 149] width 108 height 24
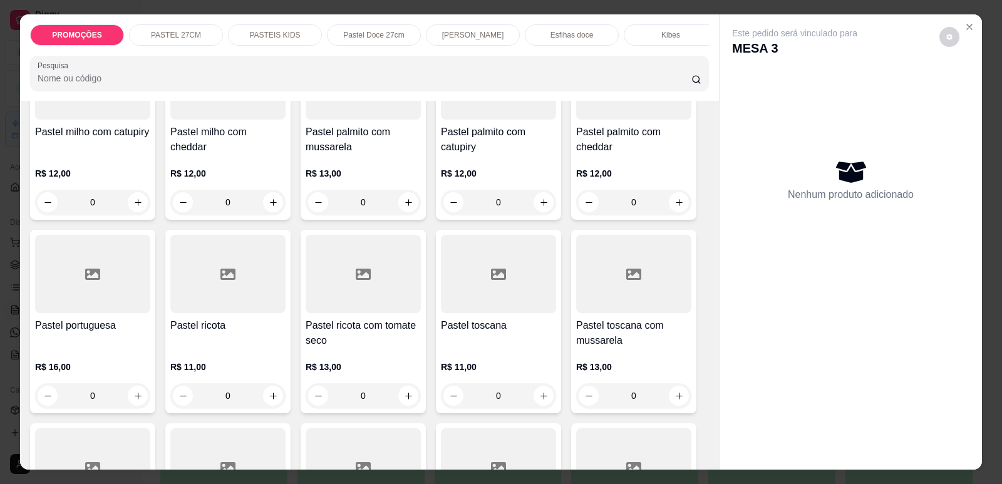
scroll to position [1690, 0]
click at [65, 309] on div at bounding box center [92, 272] width 115 height 78
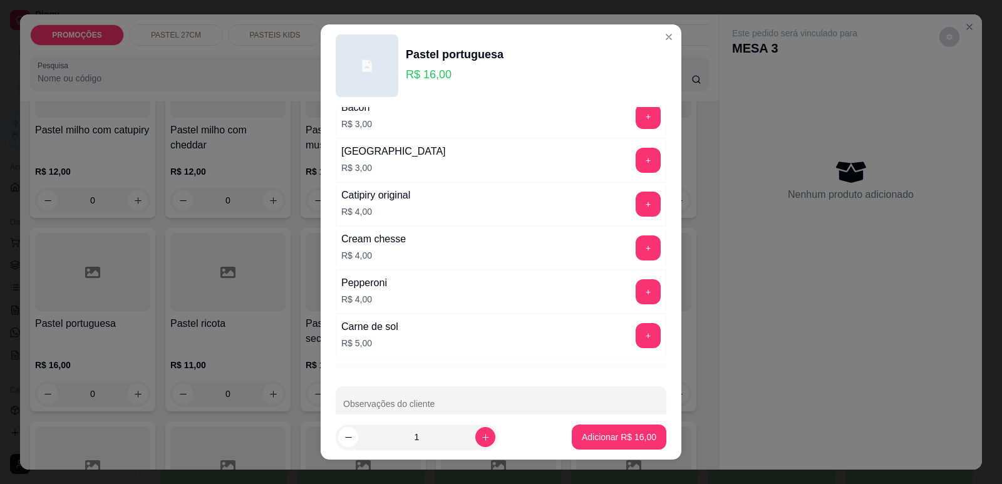
scroll to position [771, 0]
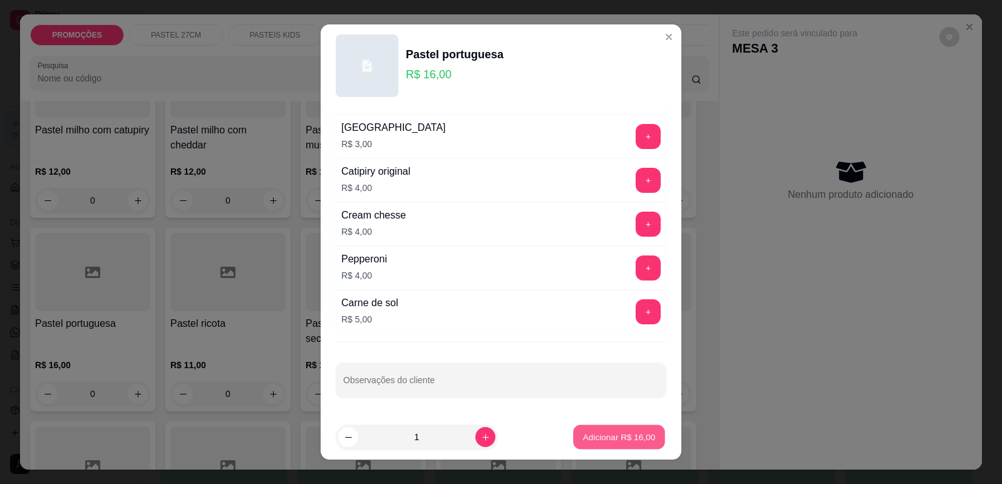
click at [623, 431] on p "Adicionar R$ 16,00" at bounding box center [619, 437] width 73 height 12
type input "1"
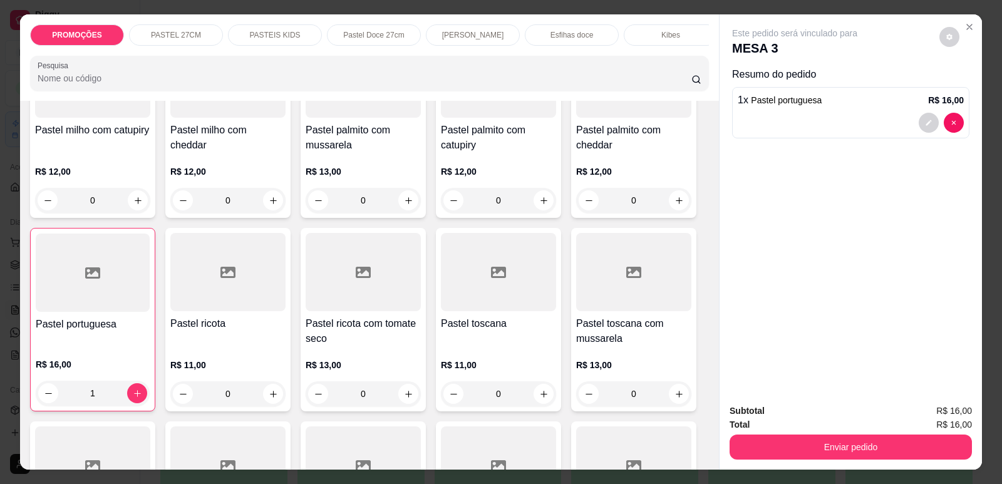
click at [804, 449] on button "Enviar pedido" at bounding box center [850, 446] width 242 height 25
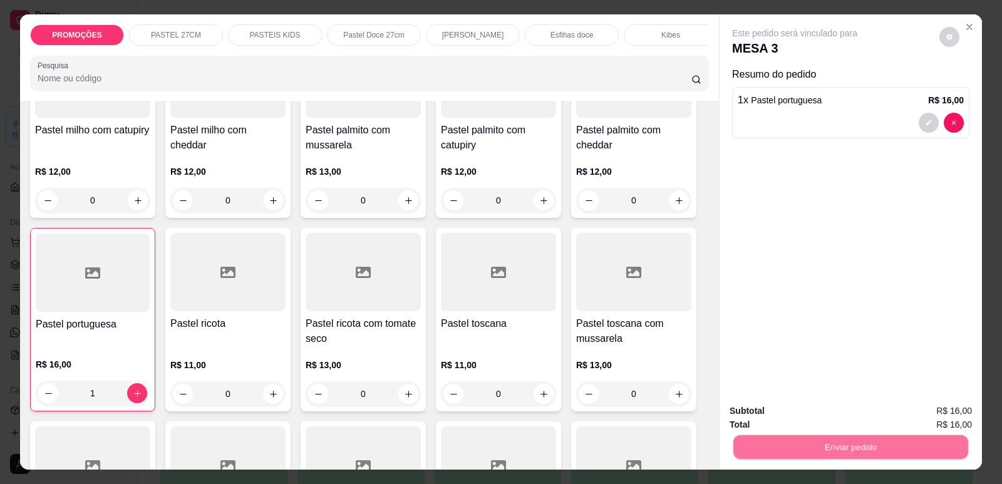
click at [969, 408] on button "Enviar pedido" at bounding box center [939, 415] width 69 height 23
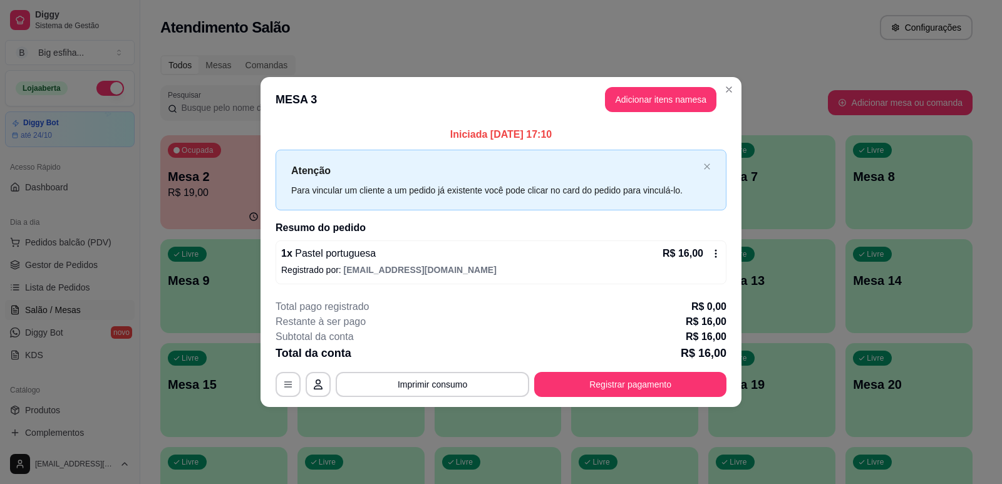
click at [645, 84] on header "MESA 3 Adicionar itens na mesa" at bounding box center [500, 99] width 481 height 45
click at [660, 96] on button "Adicionar itens na mesa" at bounding box center [660, 99] width 111 height 25
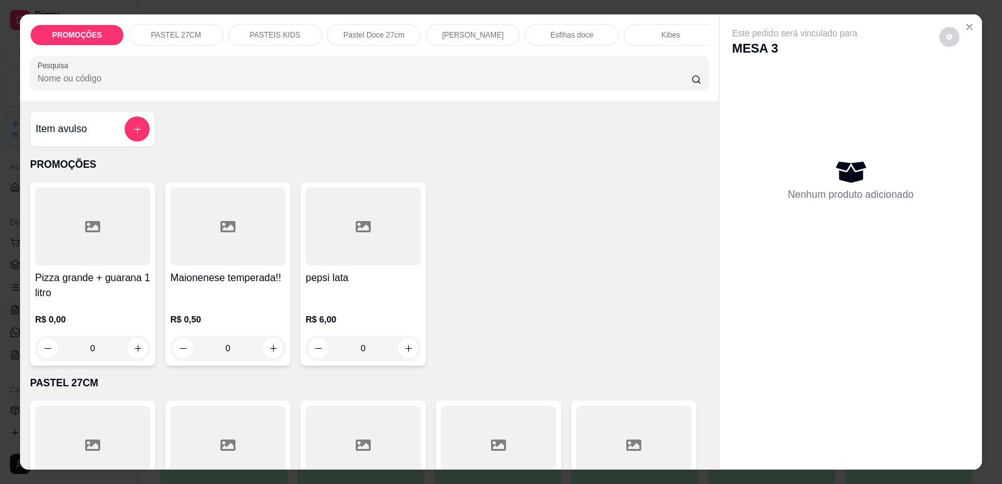
scroll to position [0, 503]
drag, startPoint x: 561, startPoint y: 36, endPoint x: 543, endPoint y: 74, distance: 41.5
click at [561, 38] on p "Refrigerante" at bounding box center [562, 35] width 41 height 10
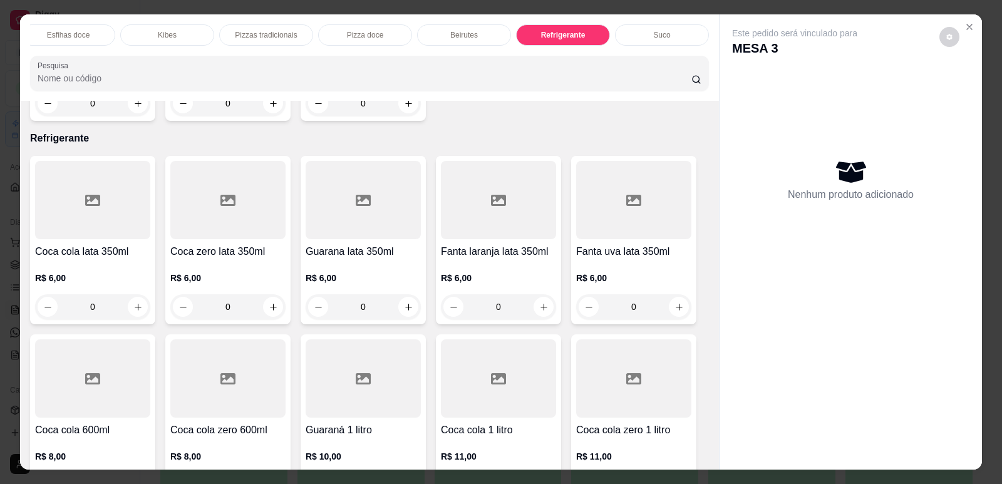
scroll to position [26, 0]
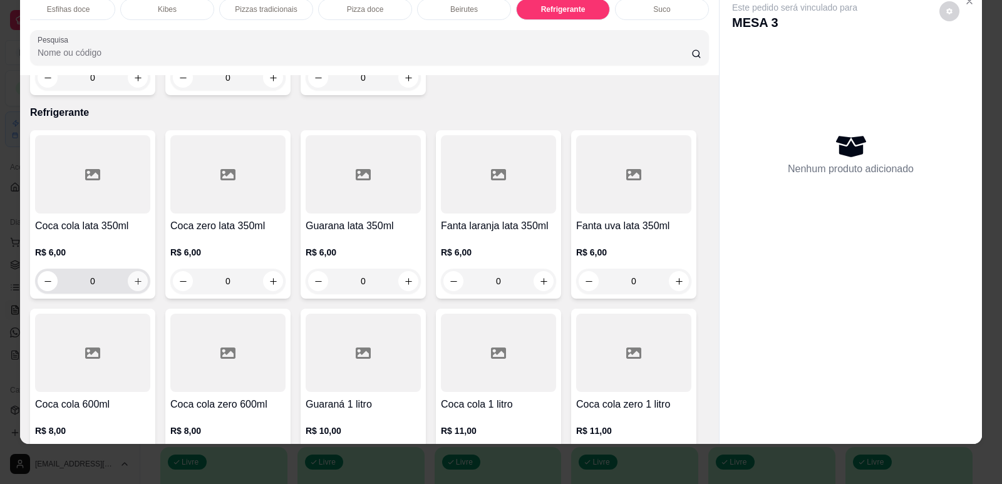
click at [139, 271] on button "increase-product-quantity" at bounding box center [138, 281] width 20 height 20
type input "1"
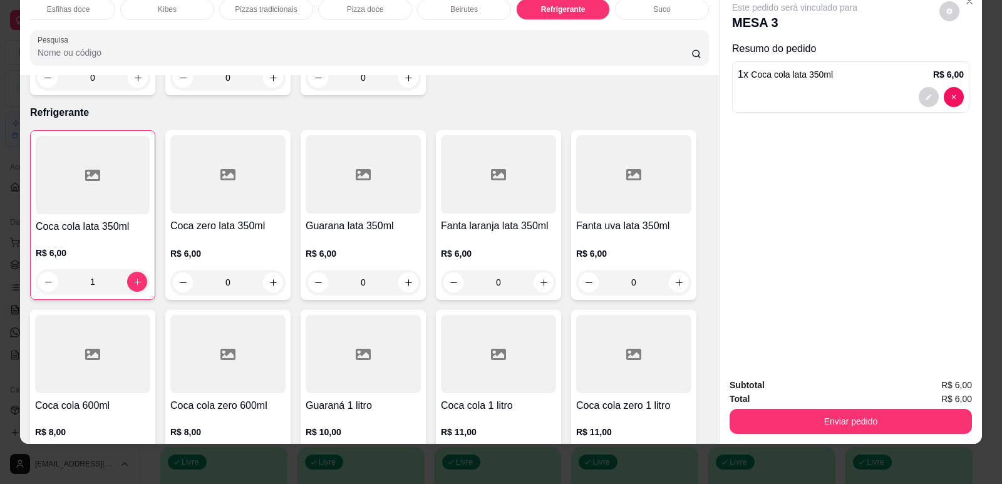
click at [851, 416] on button "Enviar pedido" at bounding box center [850, 421] width 242 height 25
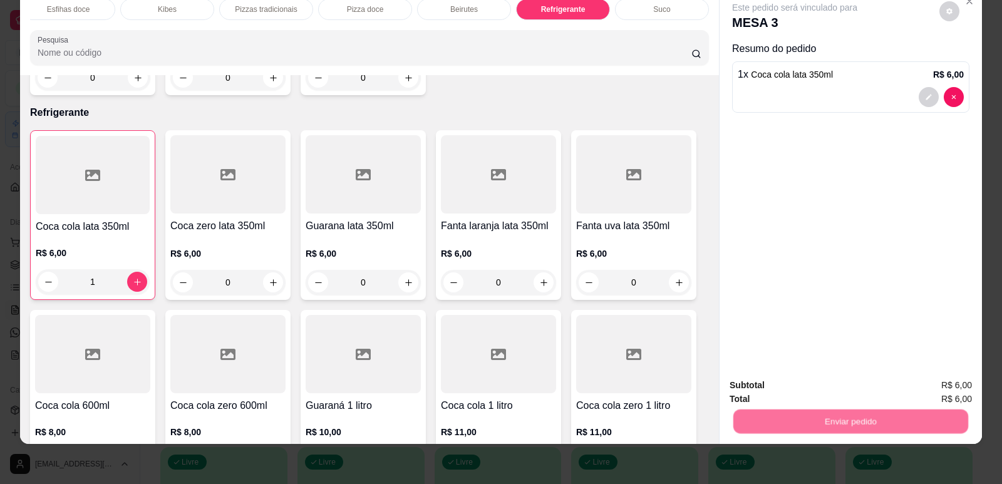
click at [925, 381] on button "Enviar pedido" at bounding box center [939, 390] width 69 height 23
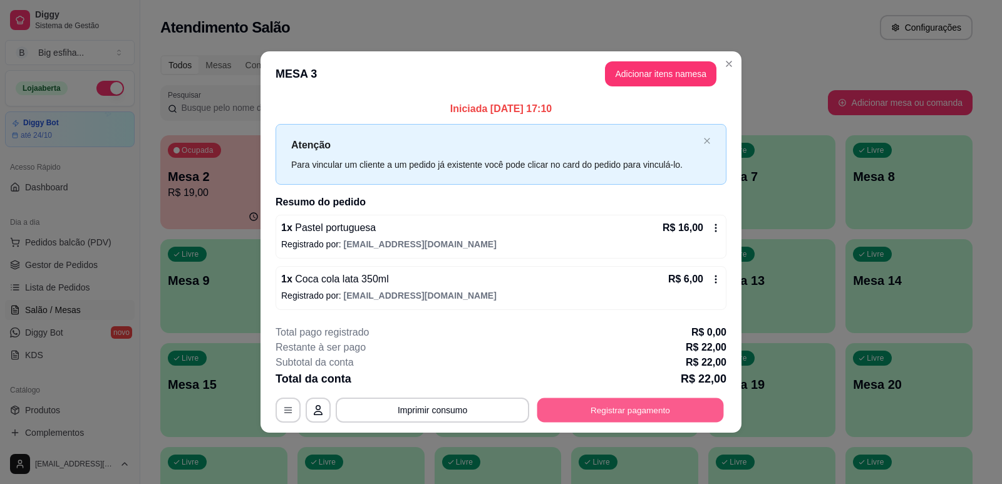
click at [595, 411] on button "Registrar pagamento" at bounding box center [630, 410] width 187 height 24
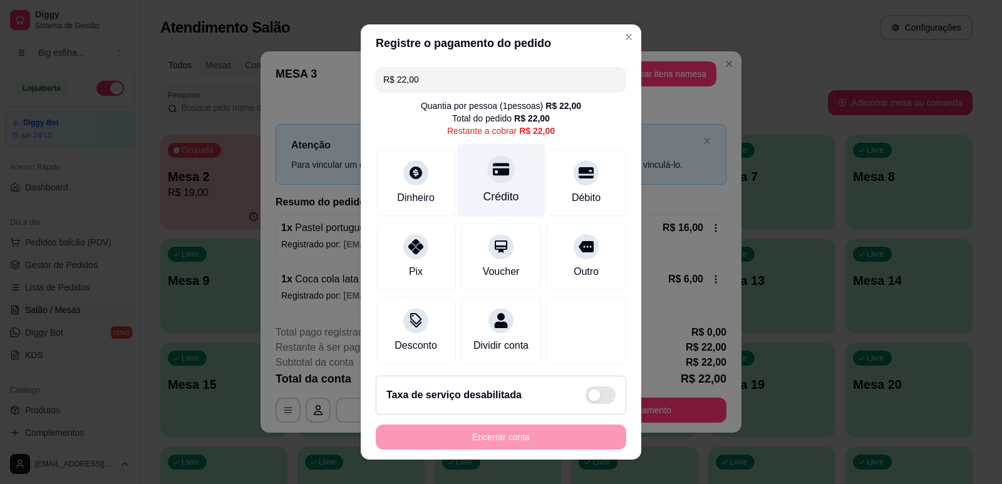
click at [464, 182] on div "Crédito" at bounding box center [501, 179] width 88 height 73
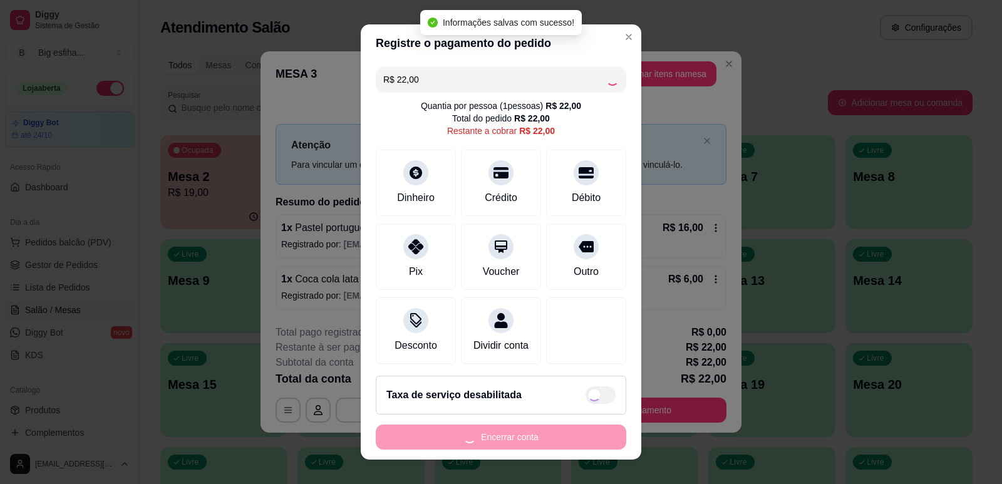
type input "R$ 0,00"
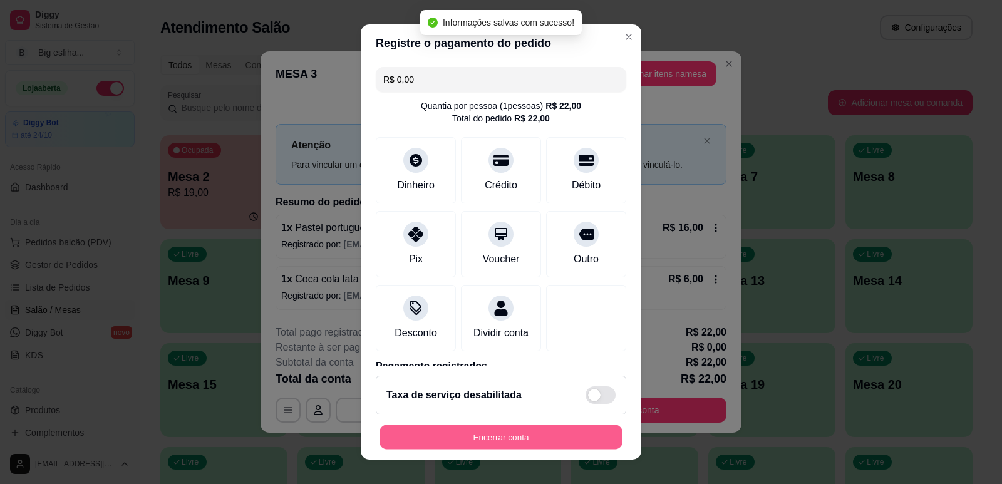
click at [461, 438] on button "Encerrar conta" at bounding box center [500, 437] width 243 height 24
